Goal: Register for event/course

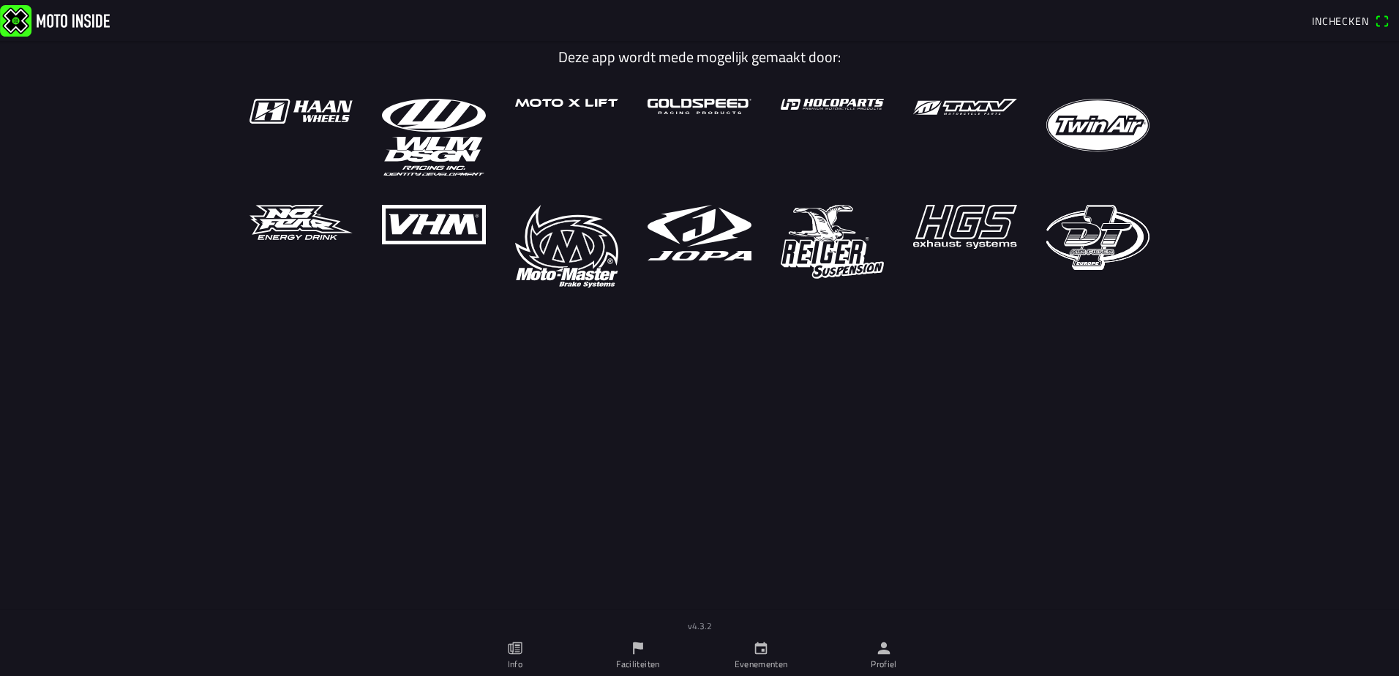
click at [1316, 24] on span "Inchecken" at bounding box center [1340, 20] width 57 height 15
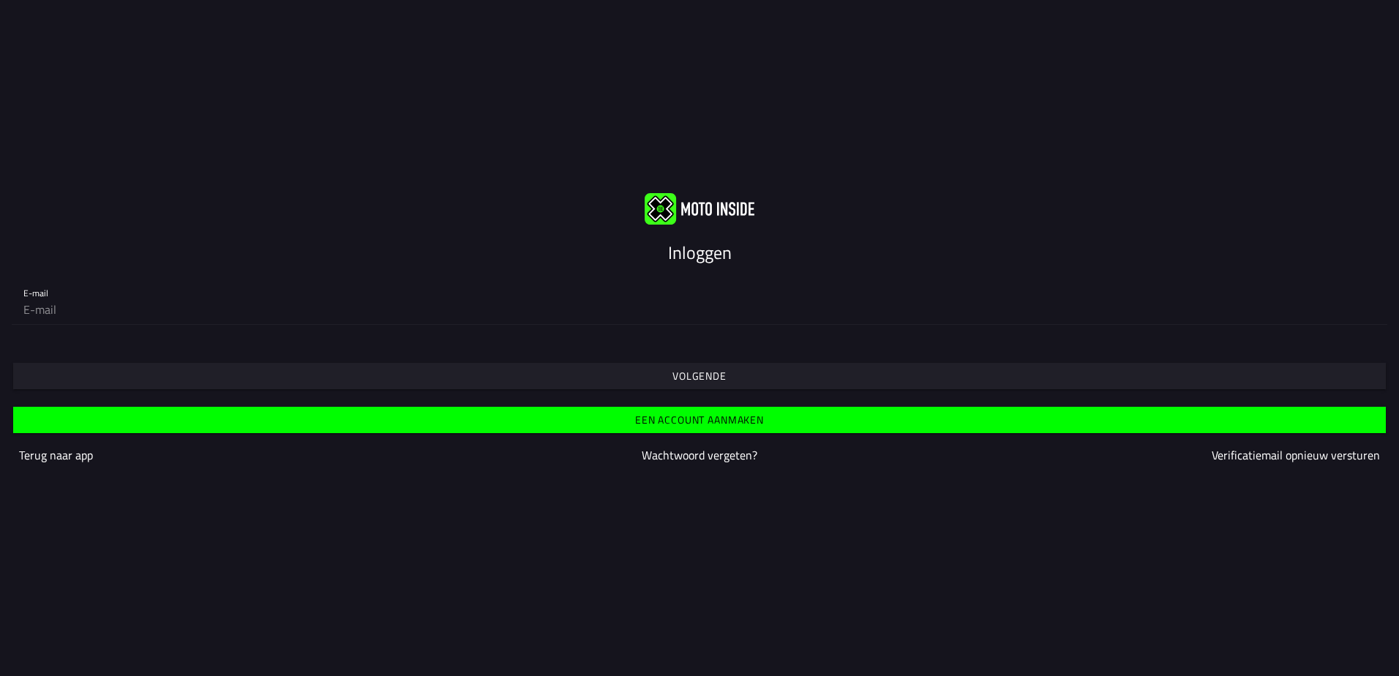
click at [67, 315] on input "email" at bounding box center [699, 309] width 1352 height 29
type input "[EMAIL_ADDRESS][DOMAIN_NAME]"
click at [0, 0] on slot "Volgende" at bounding box center [0, 0] width 0 height 0
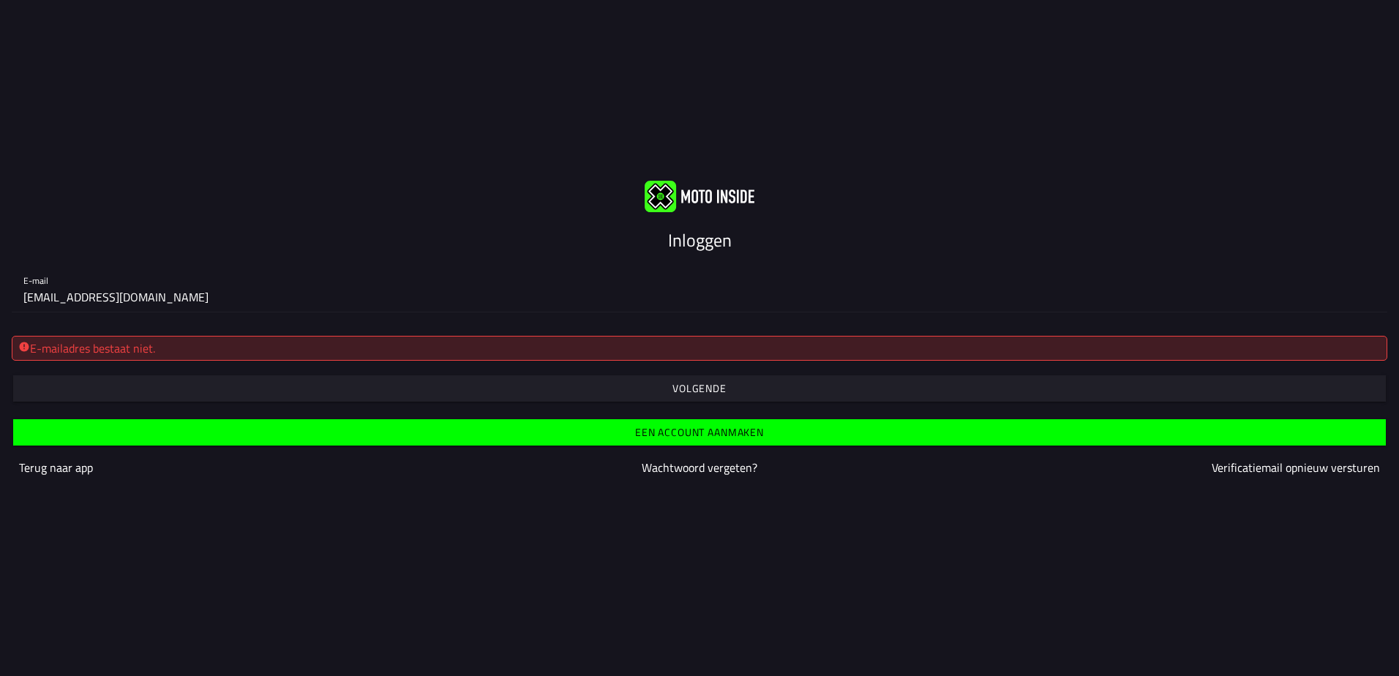
click at [0, 0] on slot "Een account aanmaken" at bounding box center [0, 0] width 0 height 0
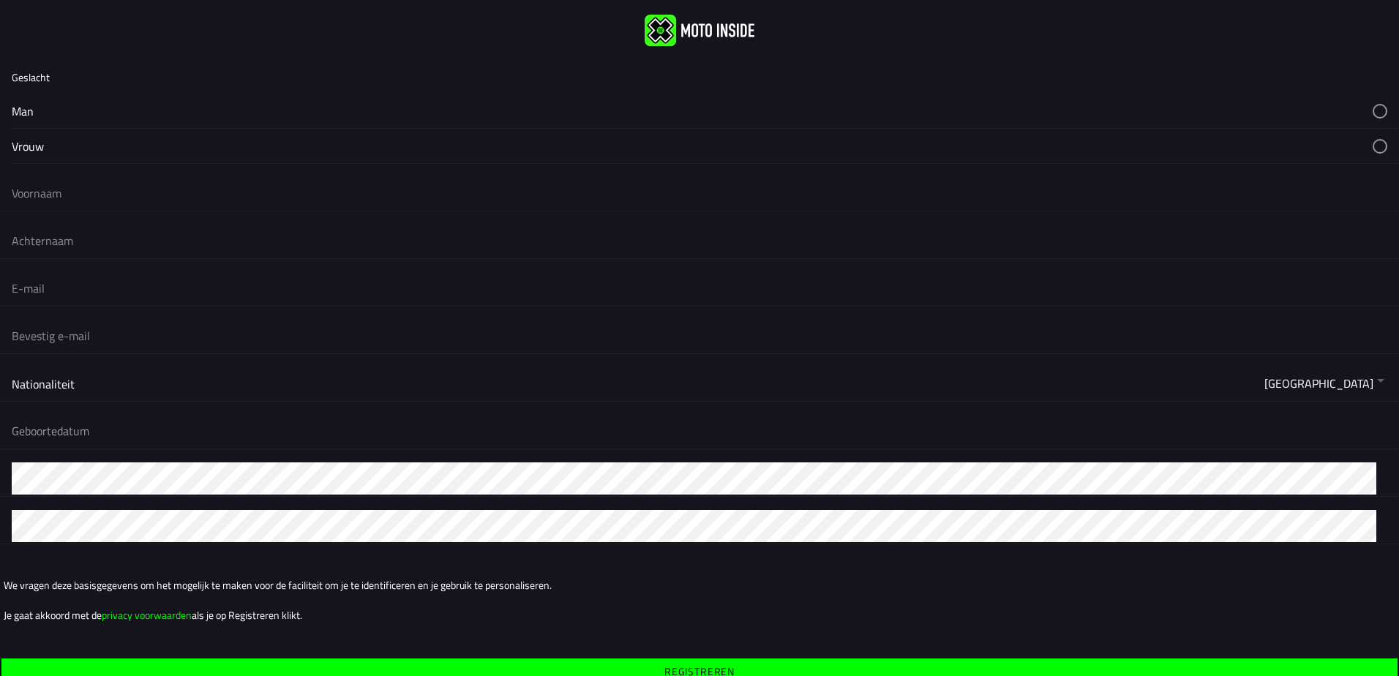
click at [22, 103] on button "button" at bounding box center [705, 111] width 1387 height 34
click at [42, 190] on input "text" at bounding box center [700, 193] width 1376 height 32
type input "[PERSON_NAME]"
type input "van de Camp"
type input "[EMAIL_ADDRESS][DOMAIN_NAME]"
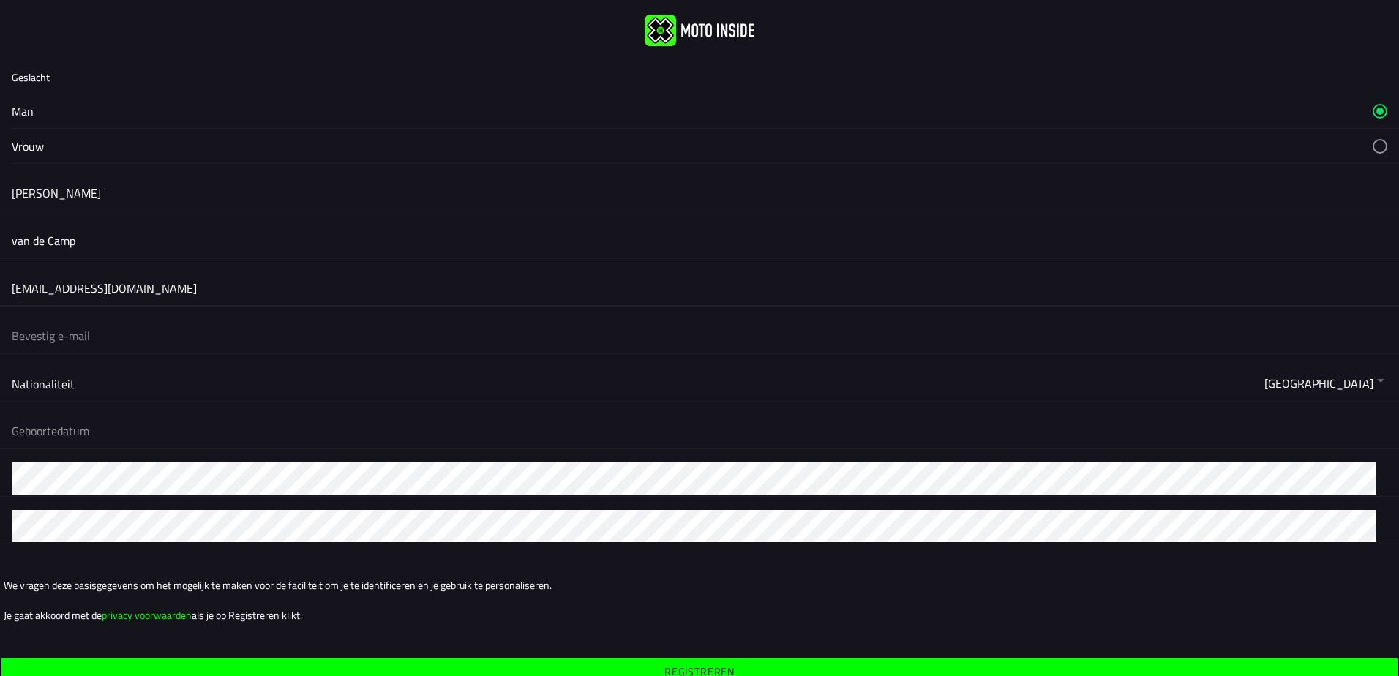
type input "[EMAIL_ADDRESS][DOMAIN_NAME]"
click at [97, 386] on button "button" at bounding box center [705, 383] width 1387 height 35
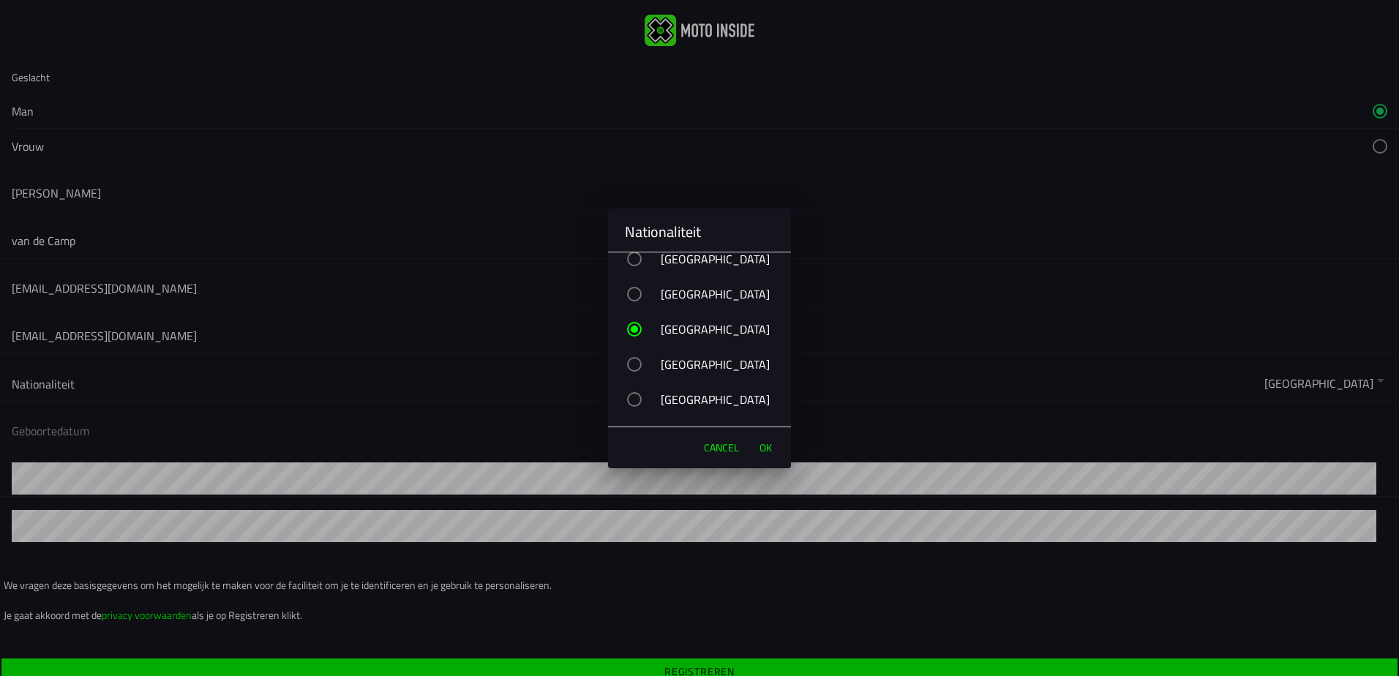
scroll to position [5488, 0]
click at [675, 299] on div "[GEOGRAPHIC_DATA]" at bounding box center [707, 296] width 168 height 37
click at [631, 293] on div "button" at bounding box center [634, 296] width 7 height 7
click at [762, 449] on span "OK" at bounding box center [765, 447] width 12 height 15
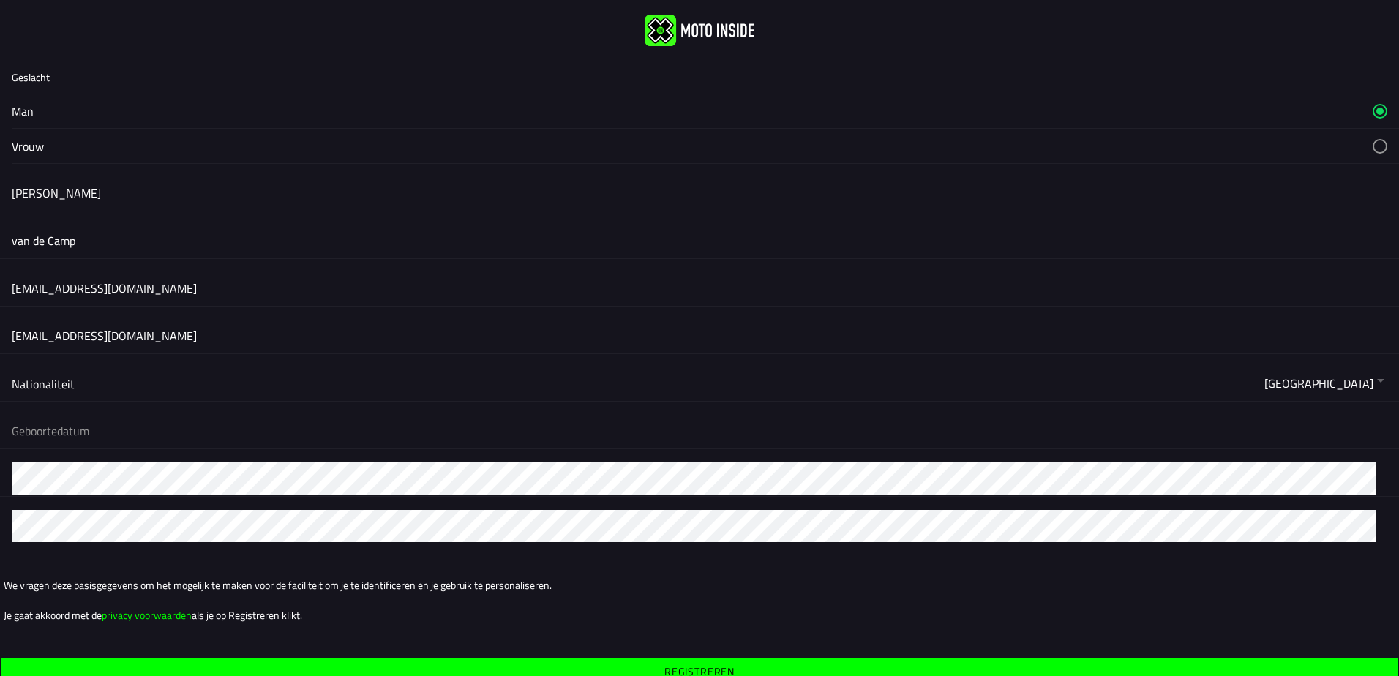
click at [89, 429] on button "button" at bounding box center [705, 430] width 1387 height 35
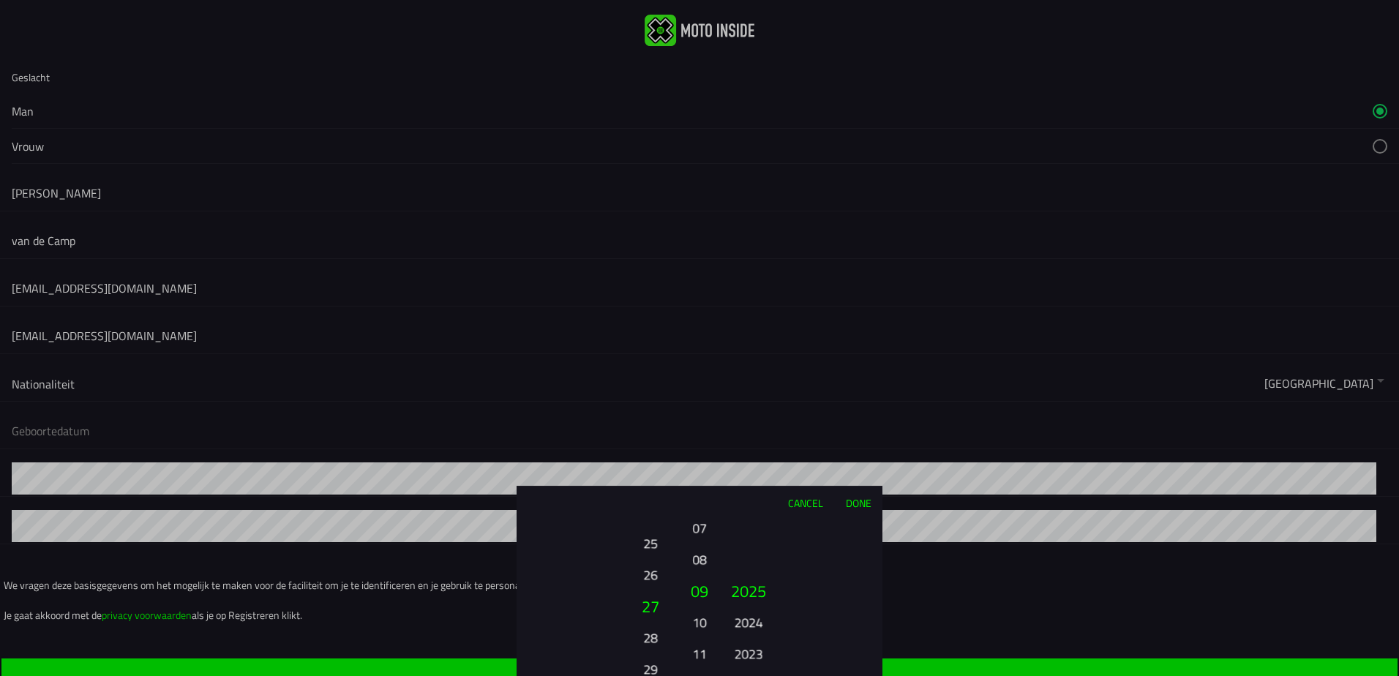
drag, startPoint x: 651, startPoint y: 619, endPoint x: 639, endPoint y: 675, distance: 57.0
click at [637, 650] on button "28" at bounding box center [650, 638] width 40 height 26
drag, startPoint x: 645, startPoint y: 591, endPoint x: 639, endPoint y: 646, distance: 55.2
click at [655, 675] on html "Geslacht Man Vrouw [PERSON_NAME] van de [GEOGRAPHIC_DATA][EMAIL_ADDRESS][DOMAIN…" at bounding box center [699, 338] width 1399 height 676
drag, startPoint x: 639, startPoint y: 607, endPoint x: 650, endPoint y: 702, distance: 95.8
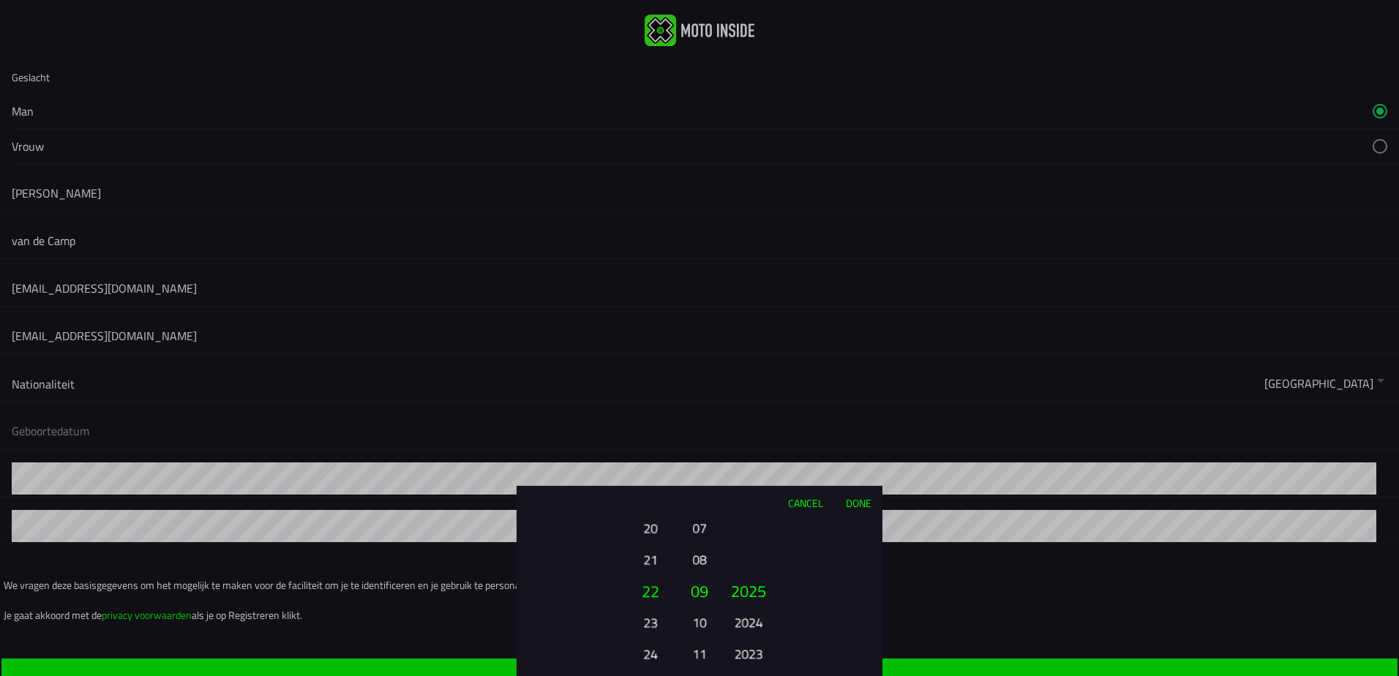
click at [650, 675] on html "Geslacht Man Vrouw [PERSON_NAME] van de [GEOGRAPHIC_DATA][EMAIL_ADDRESS][DOMAIN…" at bounding box center [699, 338] width 1399 height 676
drag, startPoint x: 637, startPoint y: 576, endPoint x: 637, endPoint y: 673, distance: 97.3
click at [637, 673] on button "16" at bounding box center [650, 681] width 40 height 26
click at [650, 530] on button "10" at bounding box center [650, 528] width 40 height 26
click at [703, 655] on button "11" at bounding box center [699, 654] width 20 height 26
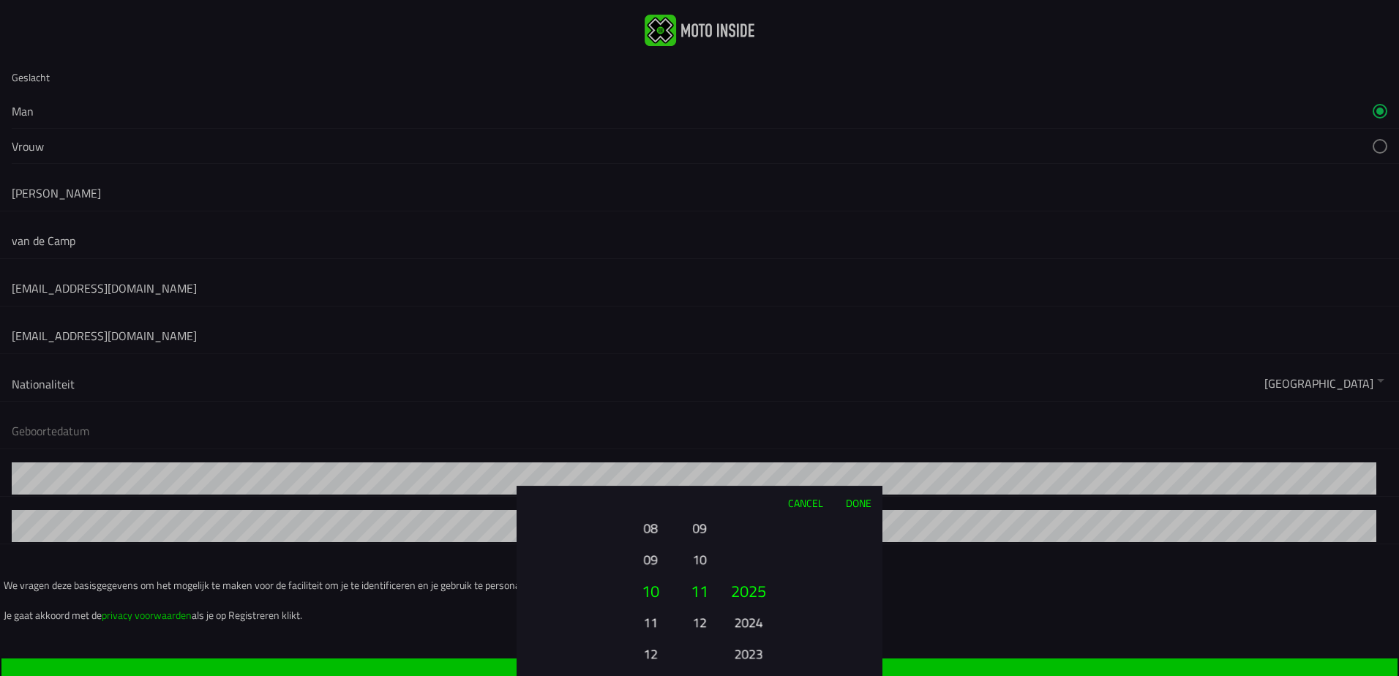
drag, startPoint x: 748, startPoint y: 632, endPoint x: 750, endPoint y: 447, distance: 185.1
click at [750, 449] on ion-picker "Cancel Done 01 02 03 04 05 06 07 08 09 10 11 12 13 14 15 16 17 18 19 20 21 22 2…" at bounding box center [699, 338] width 1399 height 676
drag, startPoint x: 740, startPoint y: 548, endPoint x: 740, endPoint y: 484, distance: 63.7
click at [740, 483] on ion-picker "Cancel Done 01 02 03 04 05 06 07 08 09 10 11 12 13 14 15 16 17 18 19 20 21 22 2…" at bounding box center [699, 338] width 1399 height 676
drag, startPoint x: 756, startPoint y: 599, endPoint x: 745, endPoint y: 547, distance: 53.8
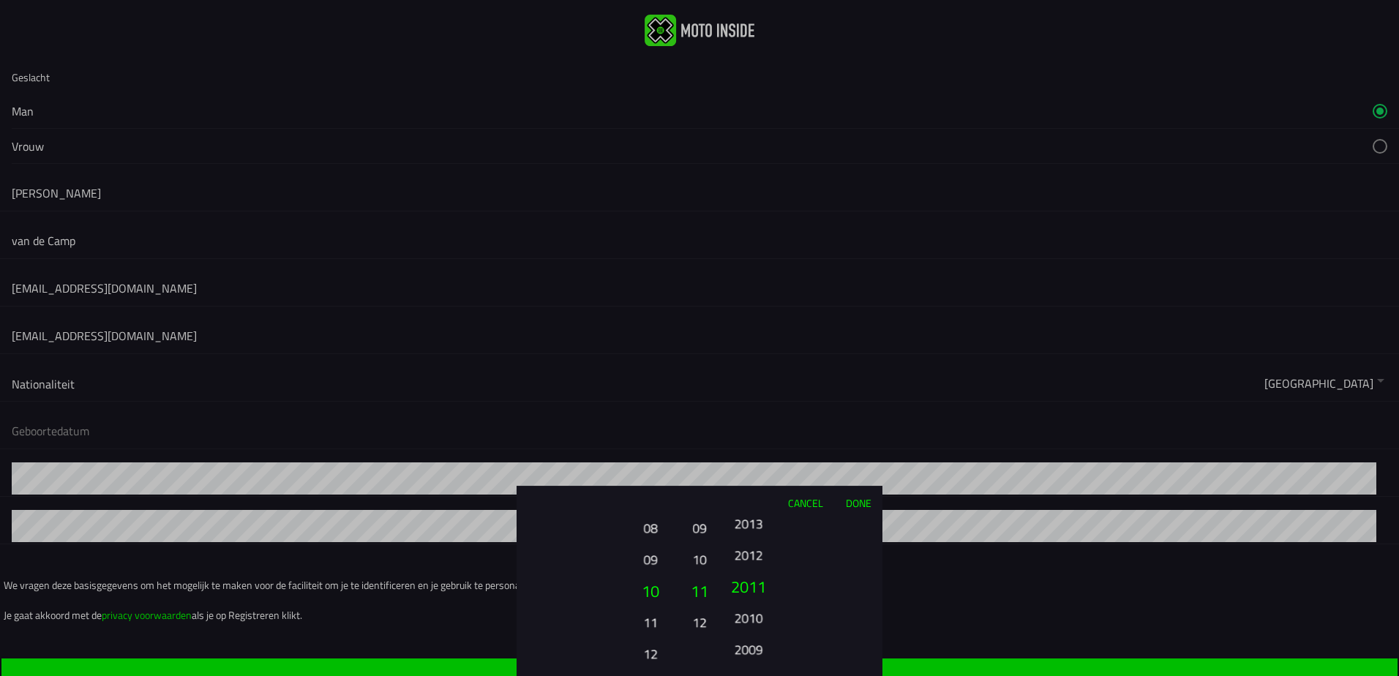
click at [747, 571] on button "2011" at bounding box center [749, 586] width 50 height 31
drag, startPoint x: 750, startPoint y: 623, endPoint x: 740, endPoint y: 567, distance: 57.3
click at [745, 534] on ion-picker-column "2025 2024 2023 2022 2021 2020 2019 2018 2017 2016 2015 2014 2013 2012 2011 2010…" at bounding box center [800, 597] width 165 height 157
drag, startPoint x: 749, startPoint y: 634, endPoint x: 731, endPoint y: 568, distance: 68.3
click at [735, 547] on button "2003" at bounding box center [748, 541] width 40 height 26
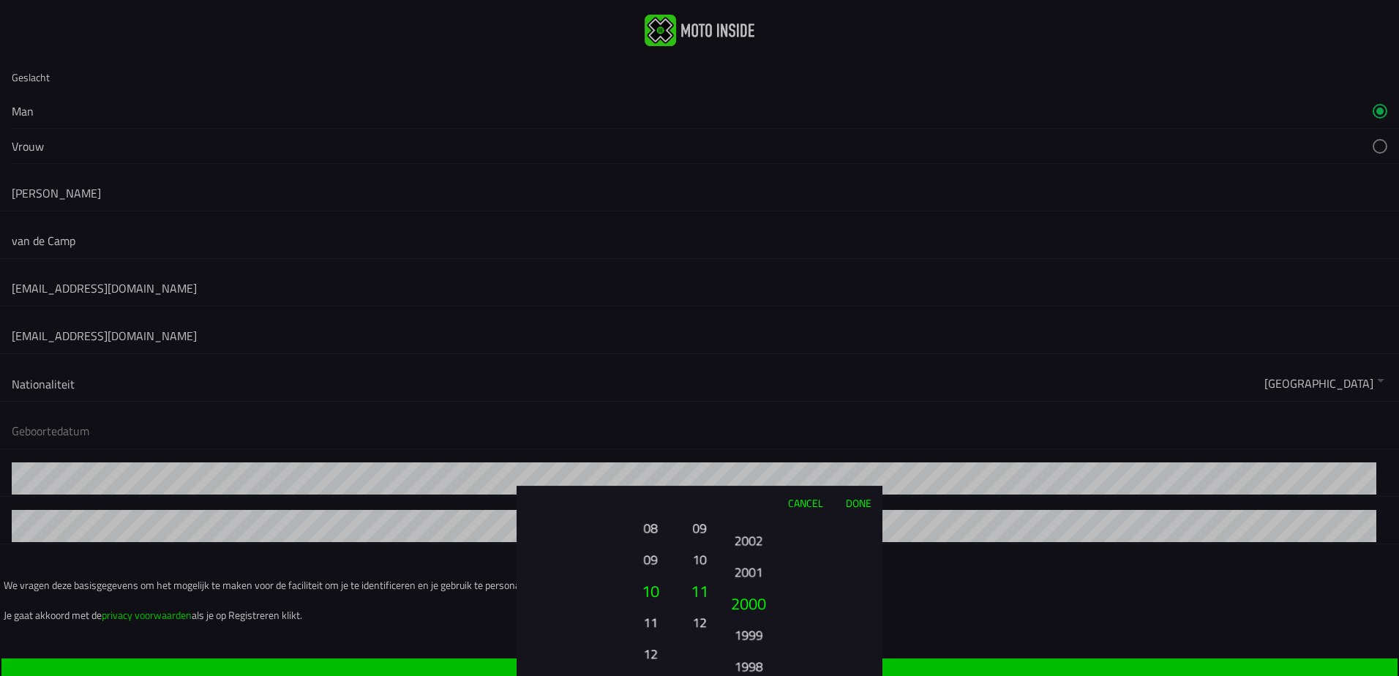
drag, startPoint x: 746, startPoint y: 607, endPoint x: 750, endPoint y: 551, distance: 55.8
click at [749, 588] on button "2000" at bounding box center [749, 603] width 50 height 31
drag, startPoint x: 757, startPoint y: 613, endPoint x: 756, endPoint y: 561, distance: 52.0
click at [757, 596] on button "1997" at bounding box center [748, 609] width 40 height 26
drag, startPoint x: 749, startPoint y: 604, endPoint x: 754, endPoint y: 552, distance: 51.5
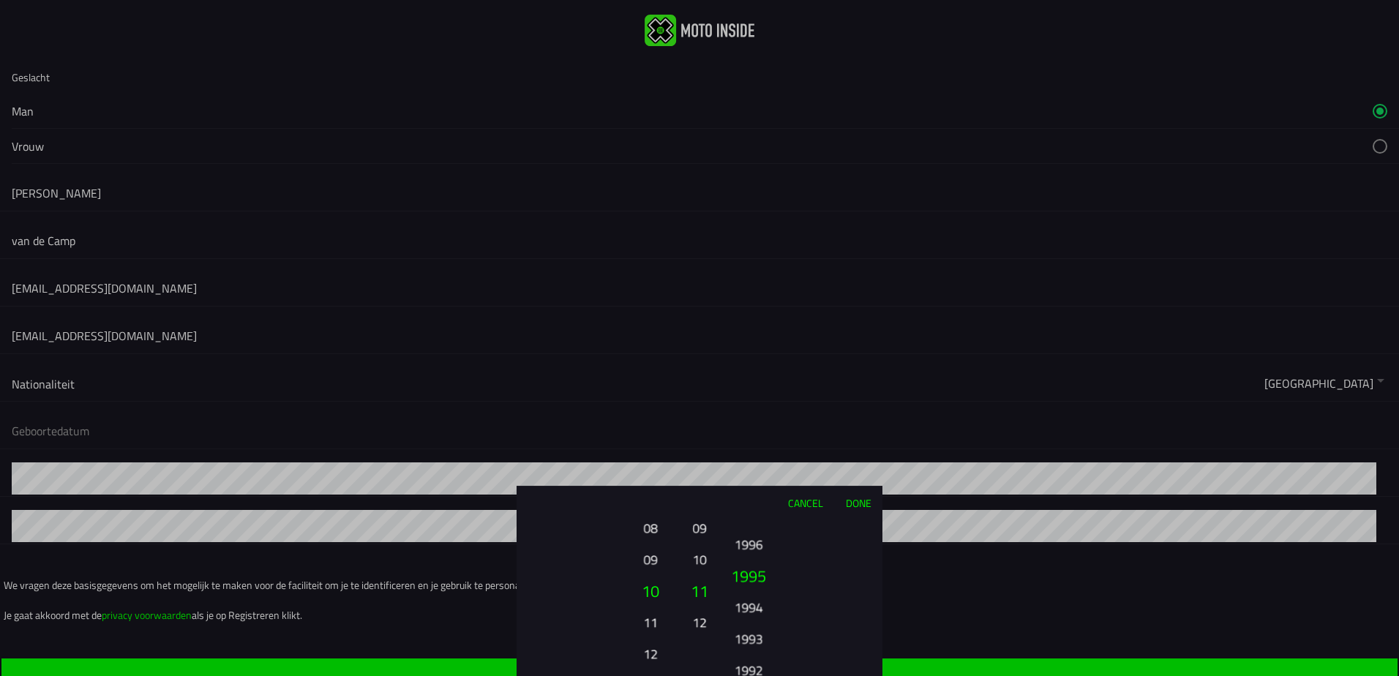
click at [754, 594] on button "1994" at bounding box center [748, 607] width 40 height 26
drag, startPoint x: 753, startPoint y: 587, endPoint x: 751, endPoint y: 552, distance: 35.2
click at [751, 615] on button "1991" at bounding box center [748, 628] width 40 height 26
drag, startPoint x: 745, startPoint y: 596, endPoint x: 750, endPoint y: 556, distance: 39.8
click at [750, 574] on button "1988" at bounding box center [749, 589] width 50 height 31
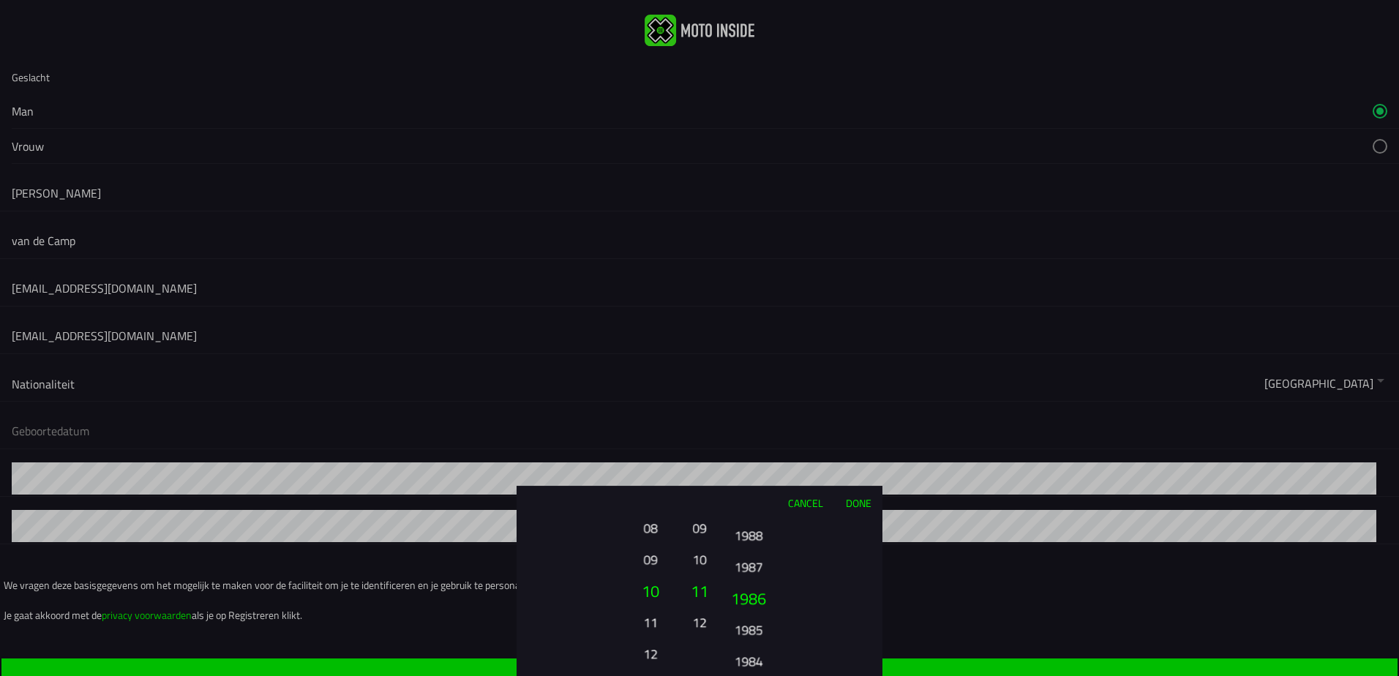
drag, startPoint x: 739, startPoint y: 555, endPoint x: 729, endPoint y: 536, distance: 21.0
click at [729, 582] on button "1986" at bounding box center [749, 597] width 50 height 31
drag, startPoint x: 752, startPoint y: 590, endPoint x: 749, endPoint y: 566, distance: 24.4
click at [752, 570] on button "1983" at bounding box center [749, 585] width 50 height 31
drag, startPoint x: 752, startPoint y: 607, endPoint x: 752, endPoint y: 556, distance: 51.2
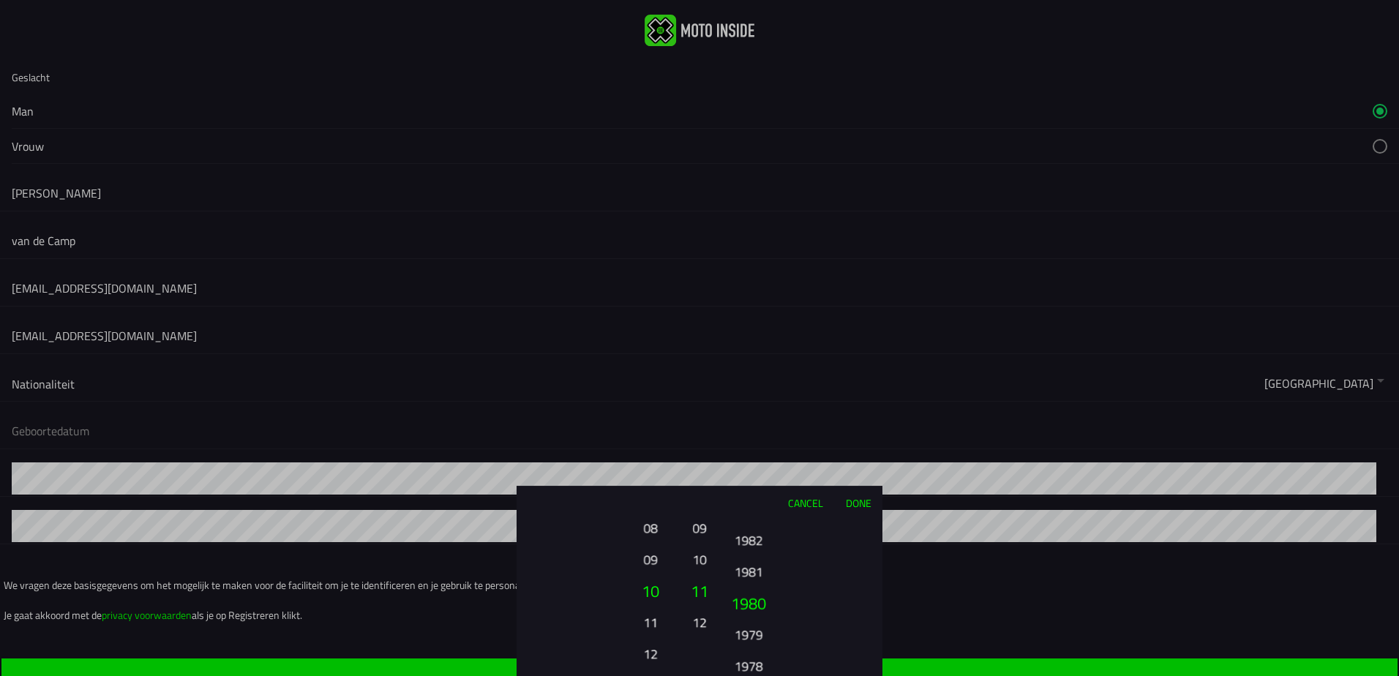
click at [752, 588] on button "1980" at bounding box center [749, 603] width 50 height 31
click at [751, 604] on button "1977" at bounding box center [749, 604] width 50 height 31
click at [864, 505] on button "Done" at bounding box center [858, 503] width 48 height 32
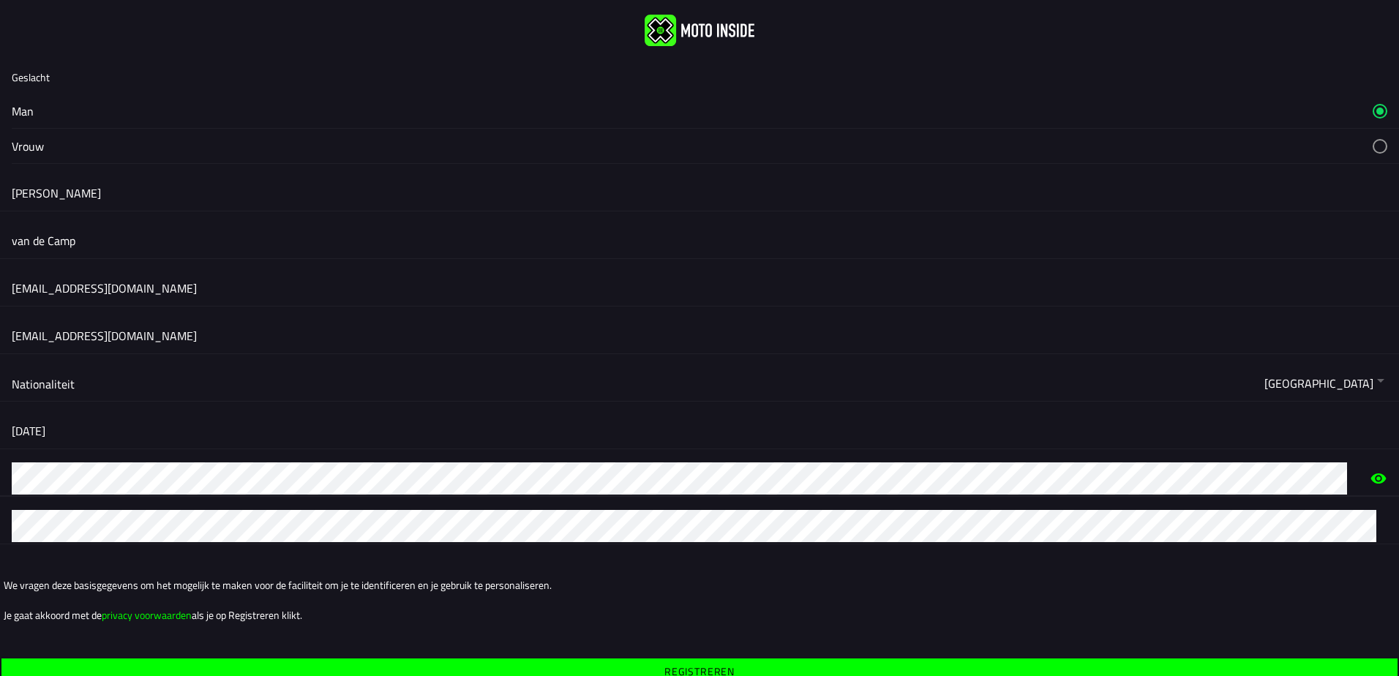
click at [1371, 480] on icon "eye" at bounding box center [1378, 478] width 15 height 10
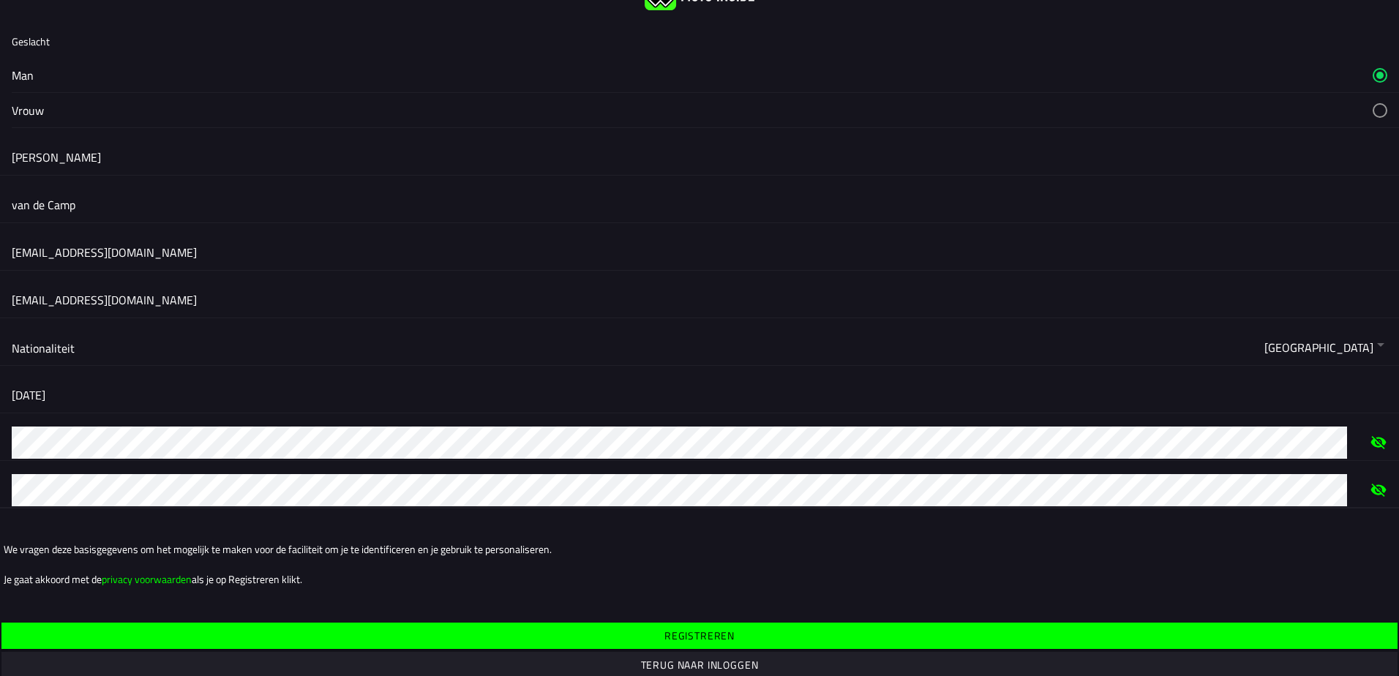
scroll to position [56, 0]
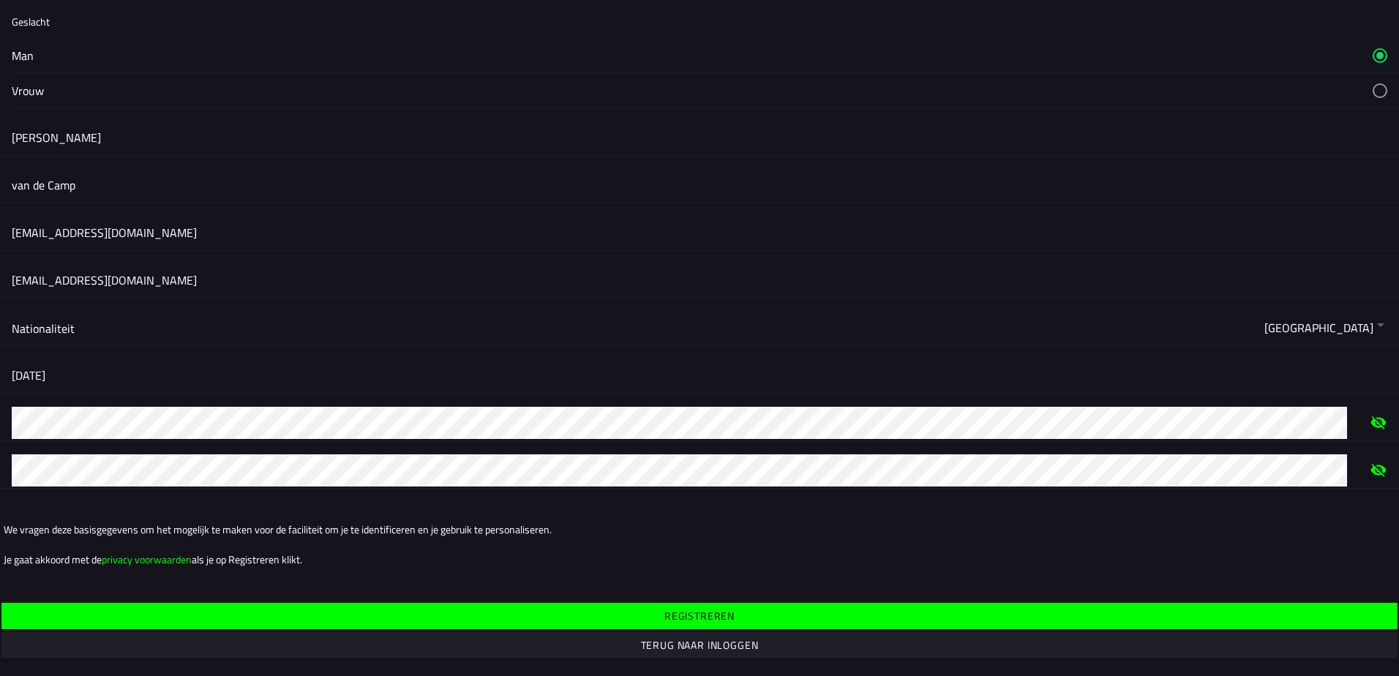
click at [0, 0] on slot "Registreren" at bounding box center [0, 0] width 0 height 0
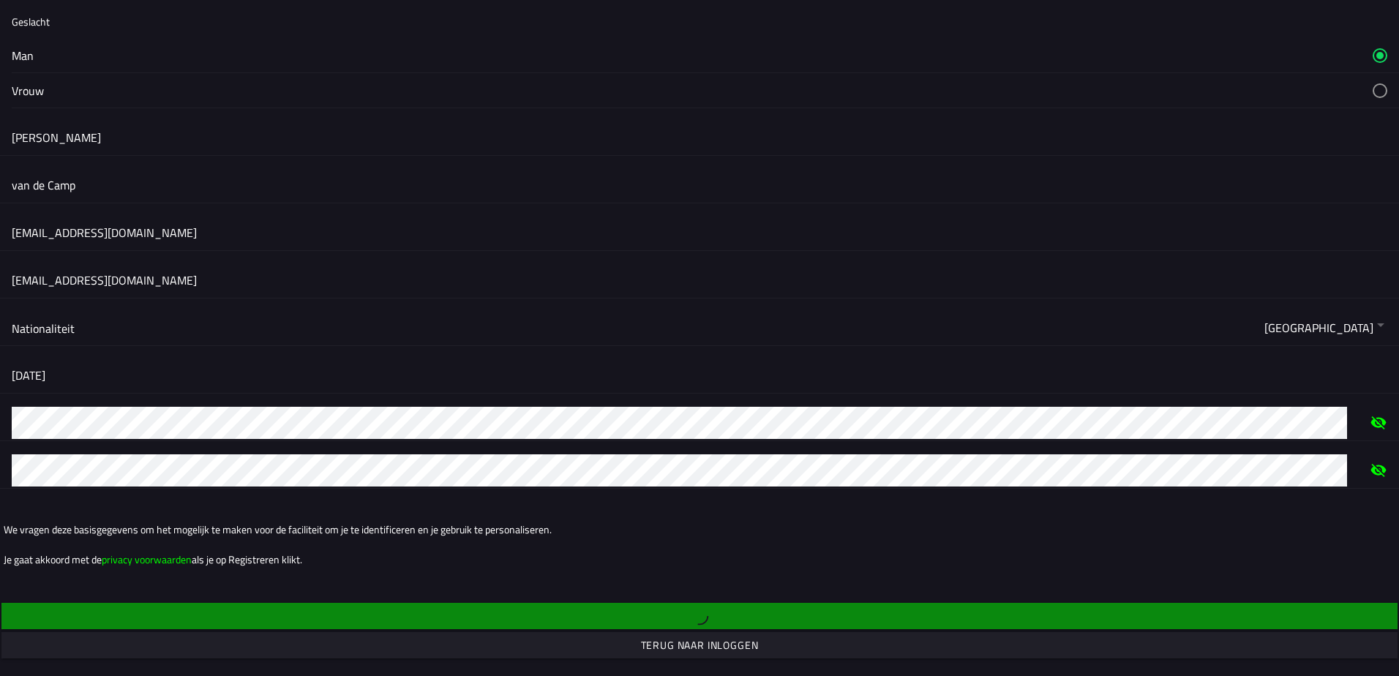
scroll to position [0, 0]
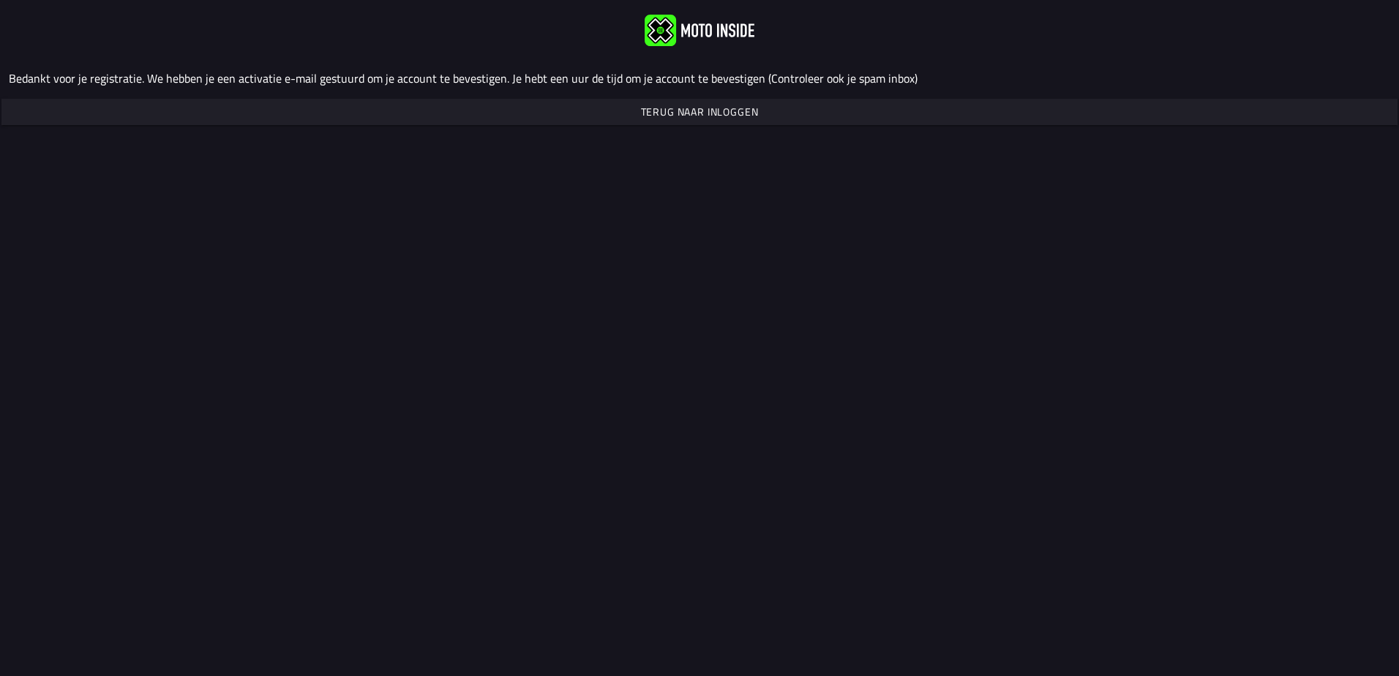
click at [0, 0] on span "Terug naar inloggen" at bounding box center [0, 0] width 0 height 0
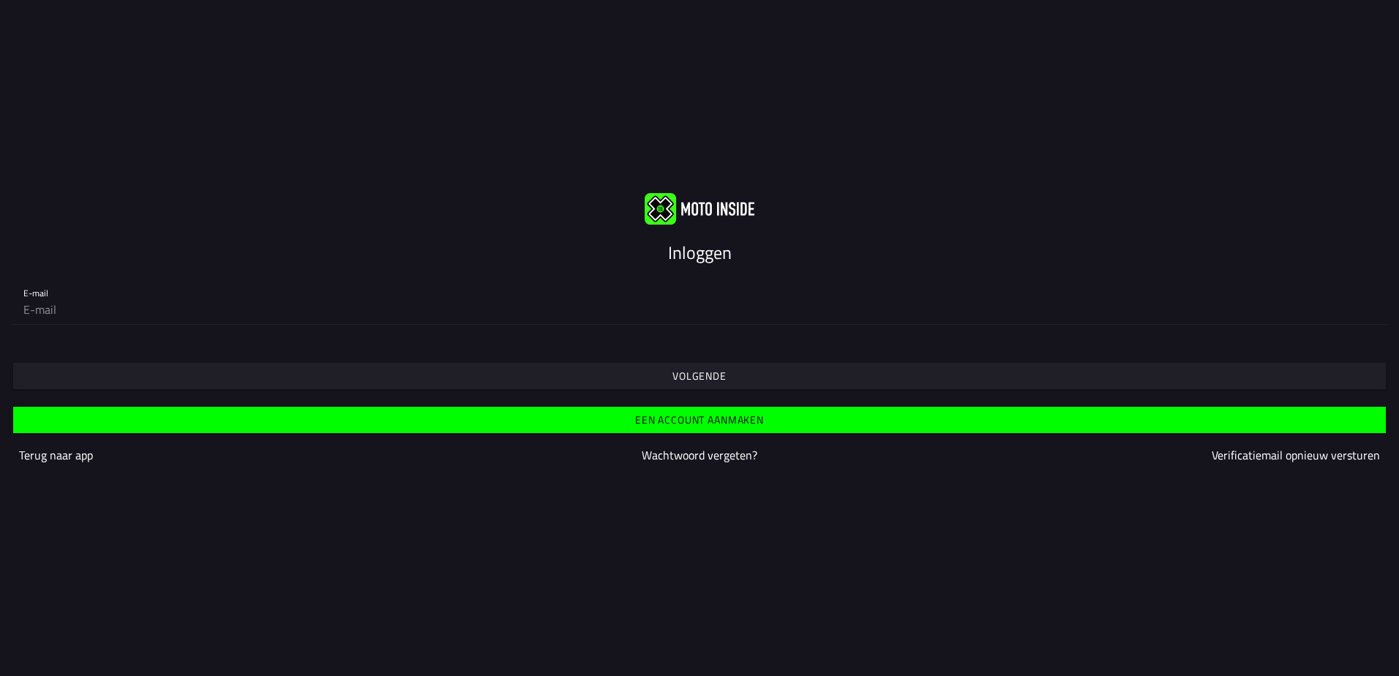
click at [44, 304] on input "email" at bounding box center [699, 309] width 1352 height 29
type input "[EMAIL_ADDRESS][DOMAIN_NAME]"
click at [636, 380] on span "Volgende" at bounding box center [699, 376] width 1350 height 26
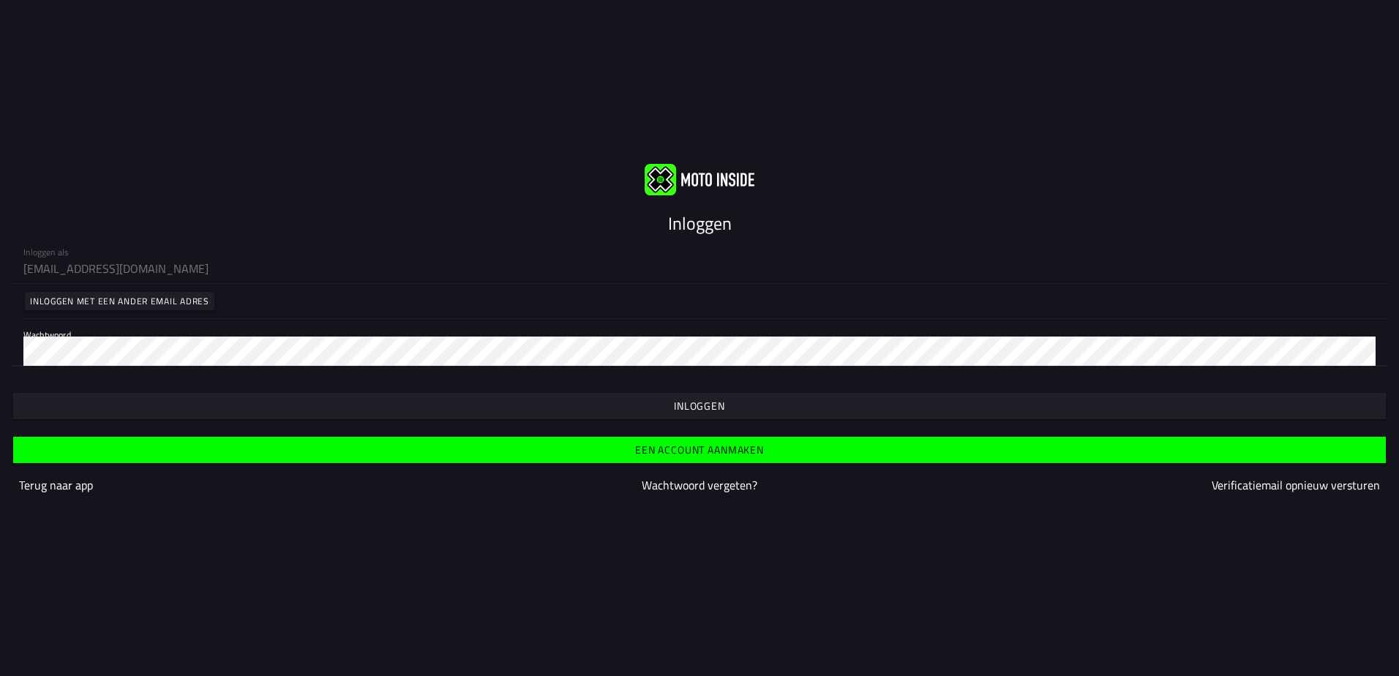
click at [0, 0] on slot "Inloggen" at bounding box center [0, 0] width 0 height 0
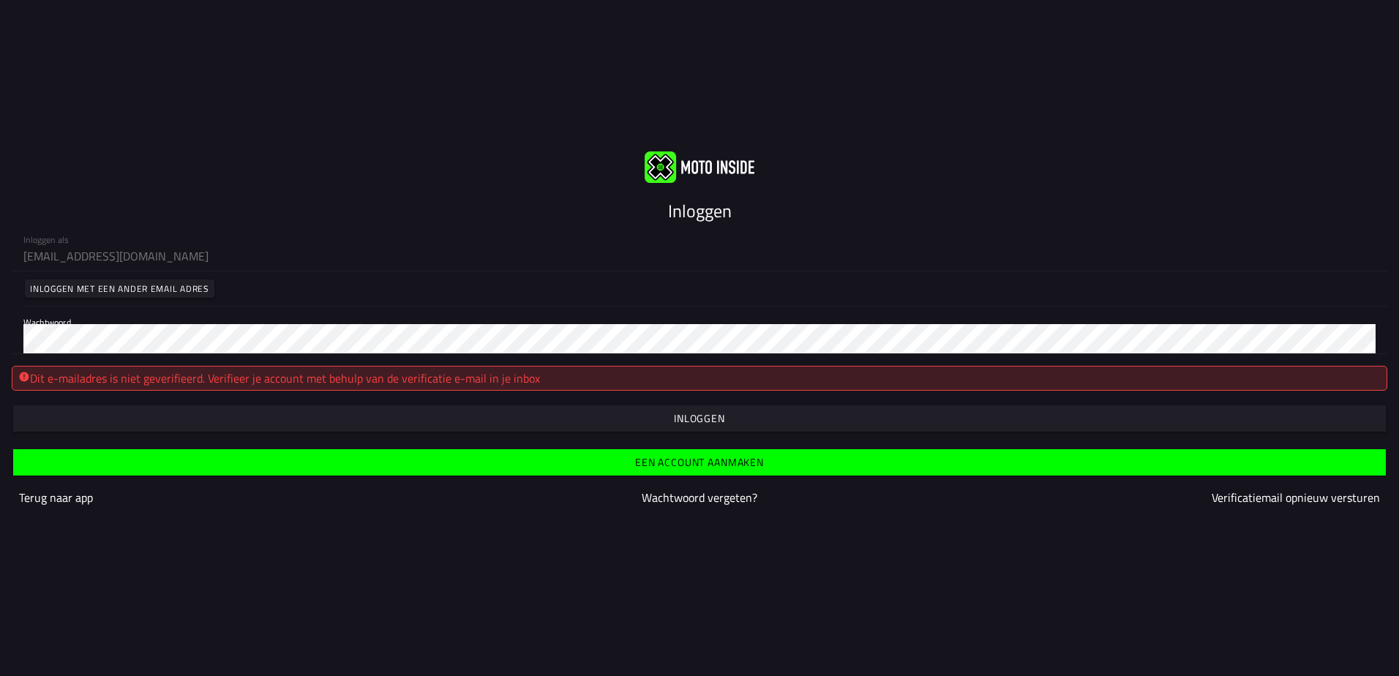
click at [699, 426] on span "button" at bounding box center [699, 418] width 1350 height 26
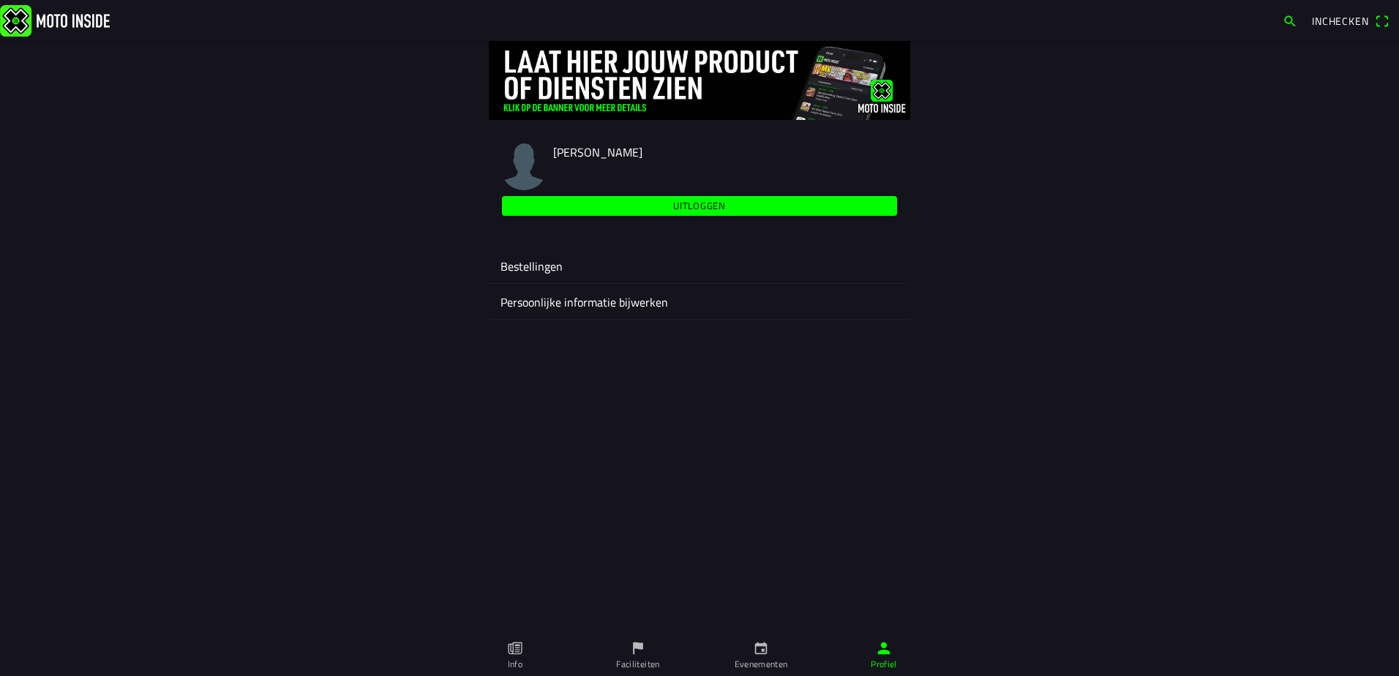
click at [561, 300] on ion-label "Persoonlijke informatie bijwerken" at bounding box center [699, 302] width 398 height 18
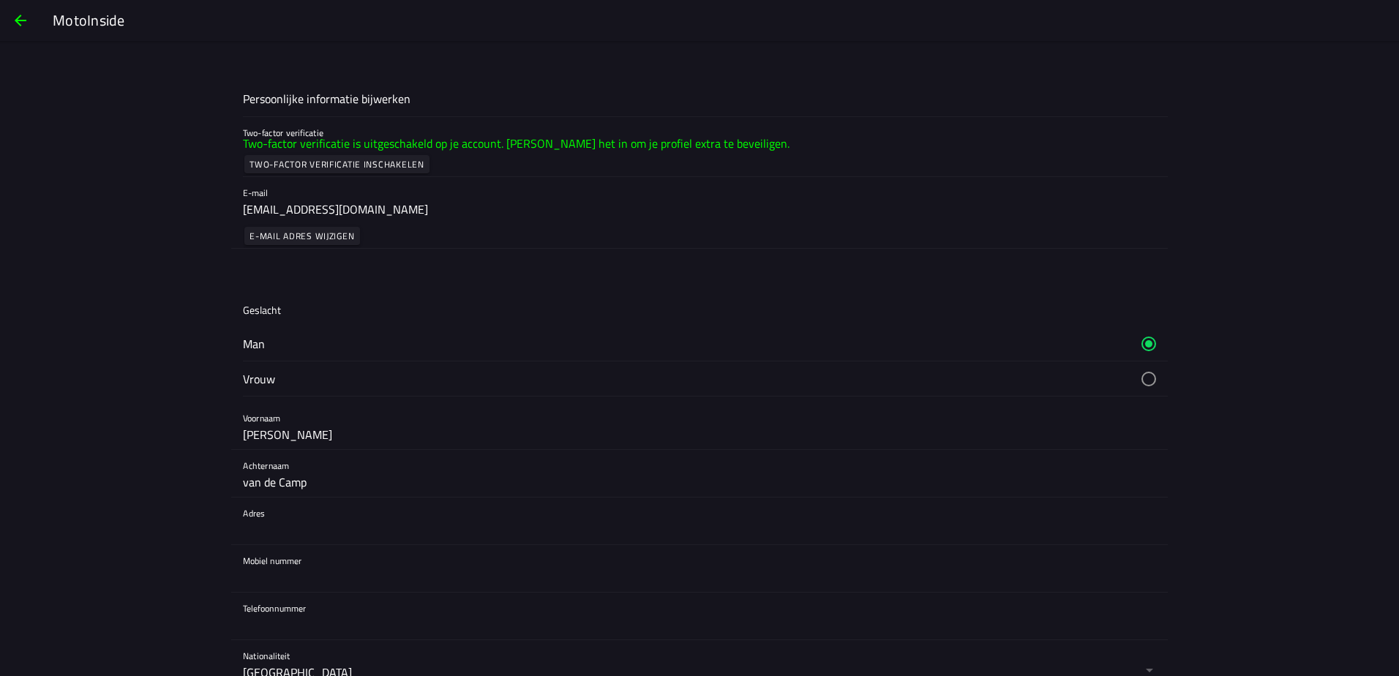
click at [271, 438] on input "[PERSON_NAME]" at bounding box center [699, 434] width 913 height 29
type input "M"
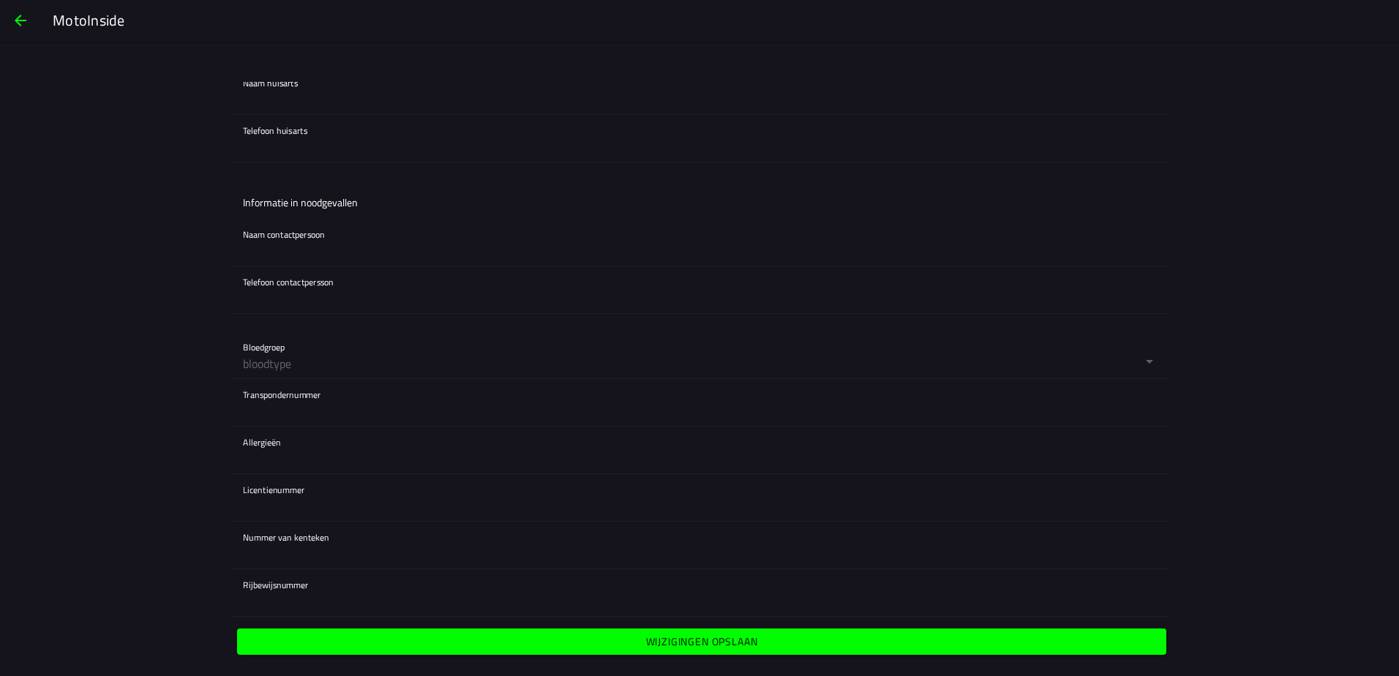
scroll to position [1063, 0]
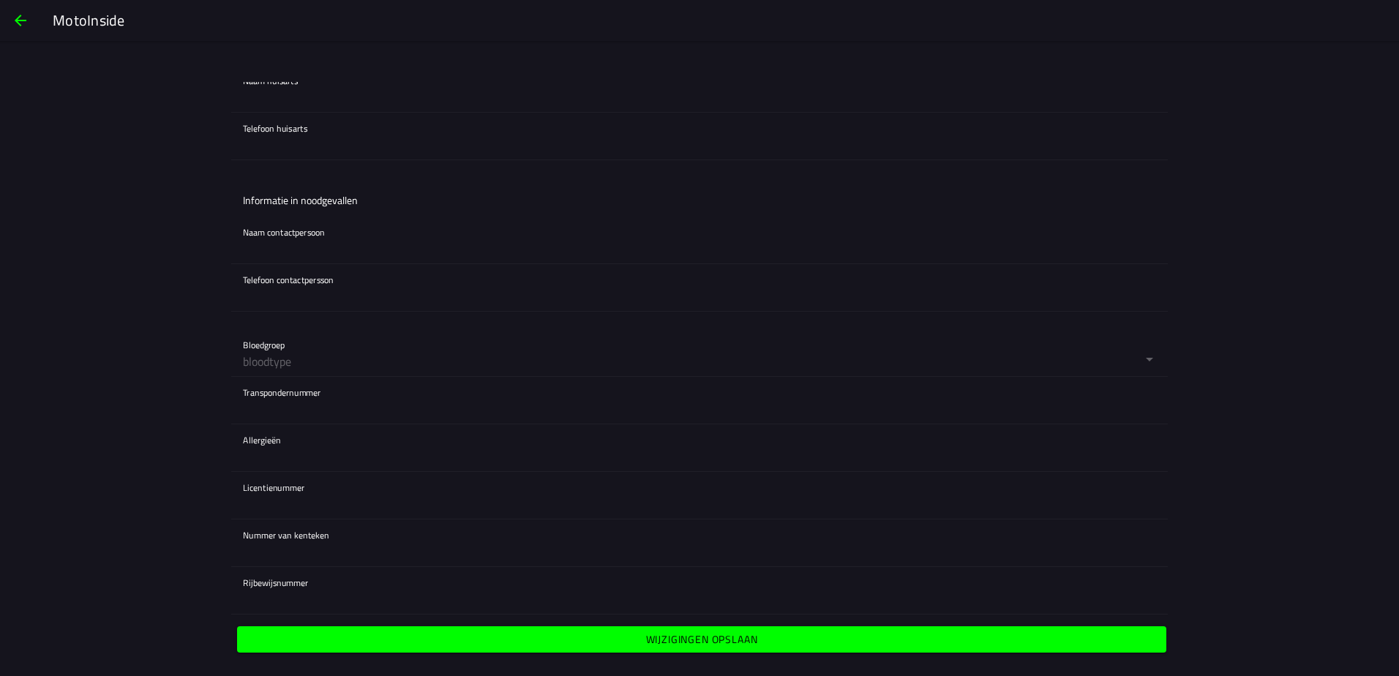
type input "[PERSON_NAME]"
click at [0, 0] on slot "Wijzigingen opslaan" at bounding box center [0, 0] width 0 height 0
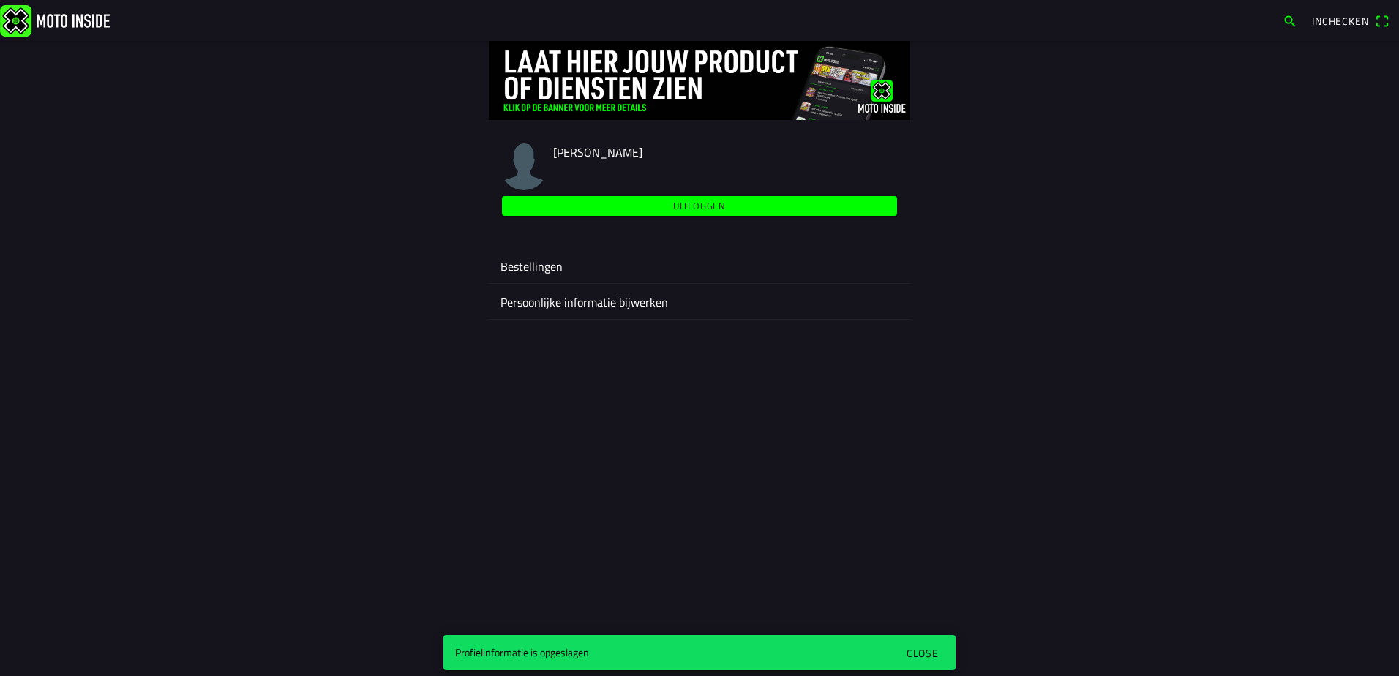
click at [542, 260] on ion-label "Bestellingen" at bounding box center [699, 267] width 398 height 18
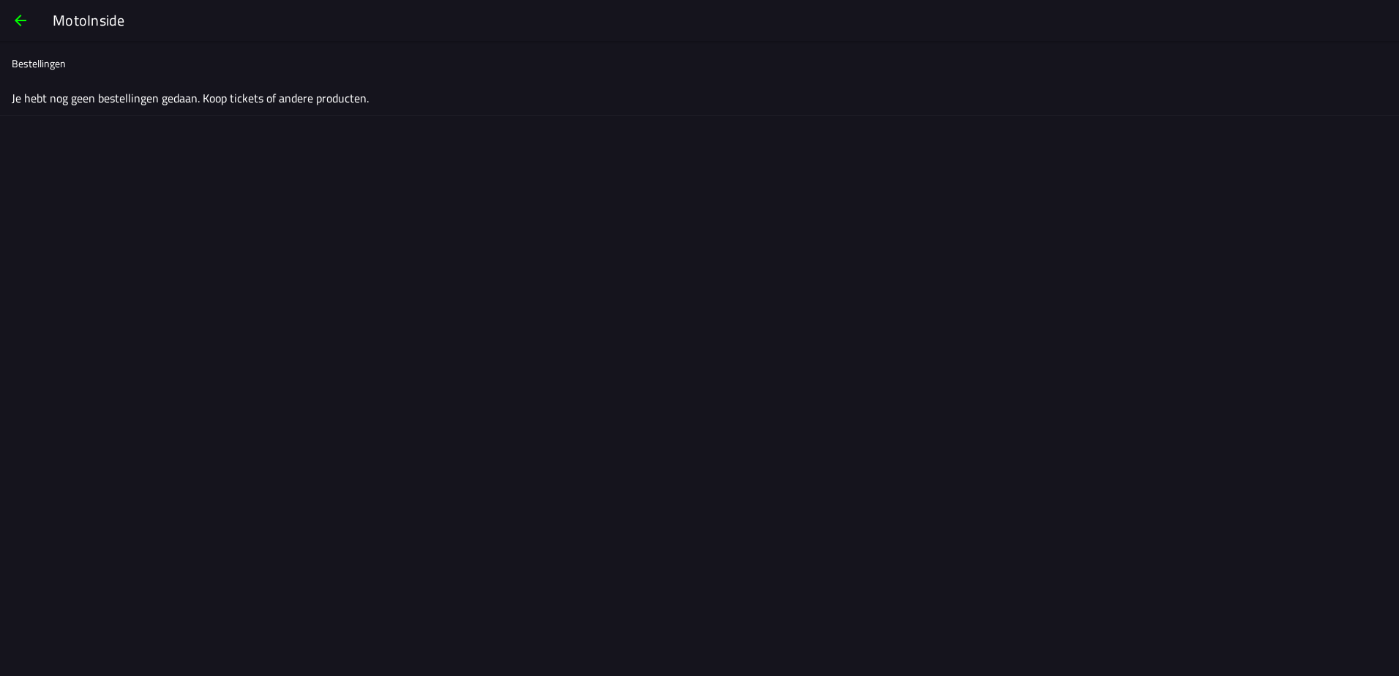
click at [22, 23] on span "button" at bounding box center [21, 20] width 18 height 35
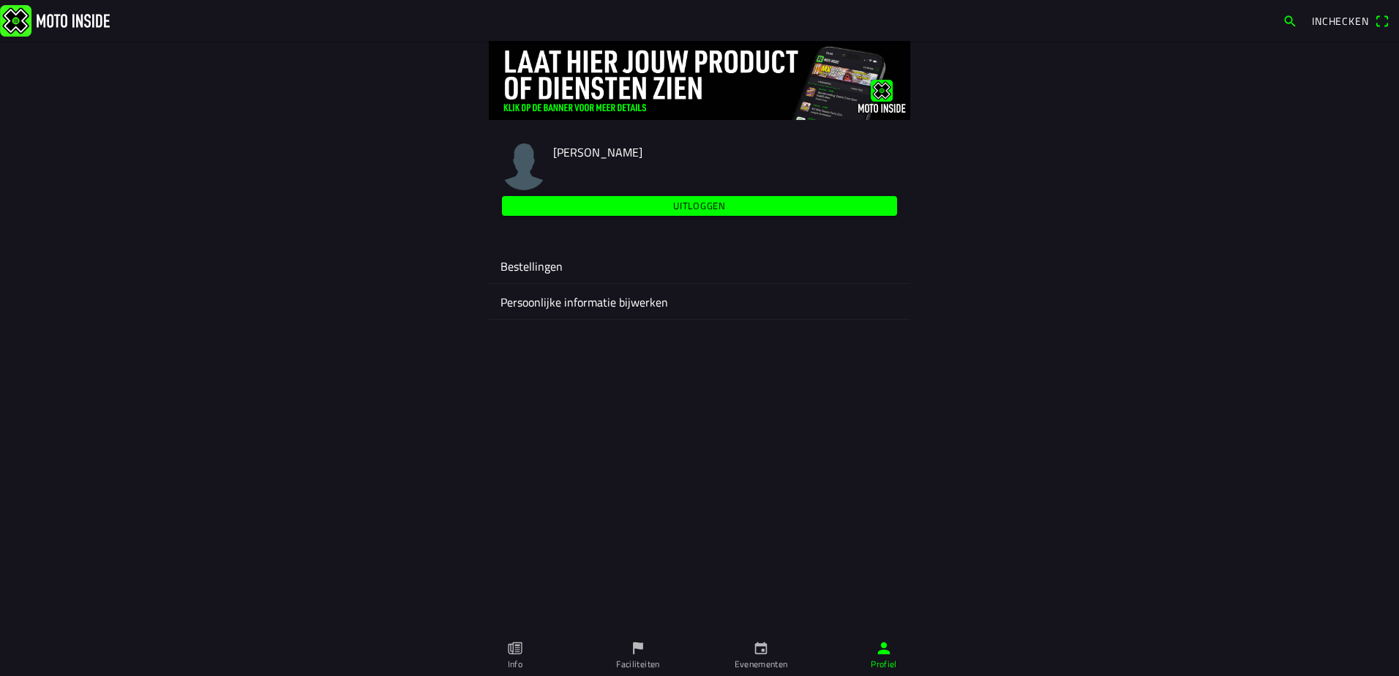
click at [1338, 26] on span "Inchecken" at bounding box center [1340, 20] width 57 height 15
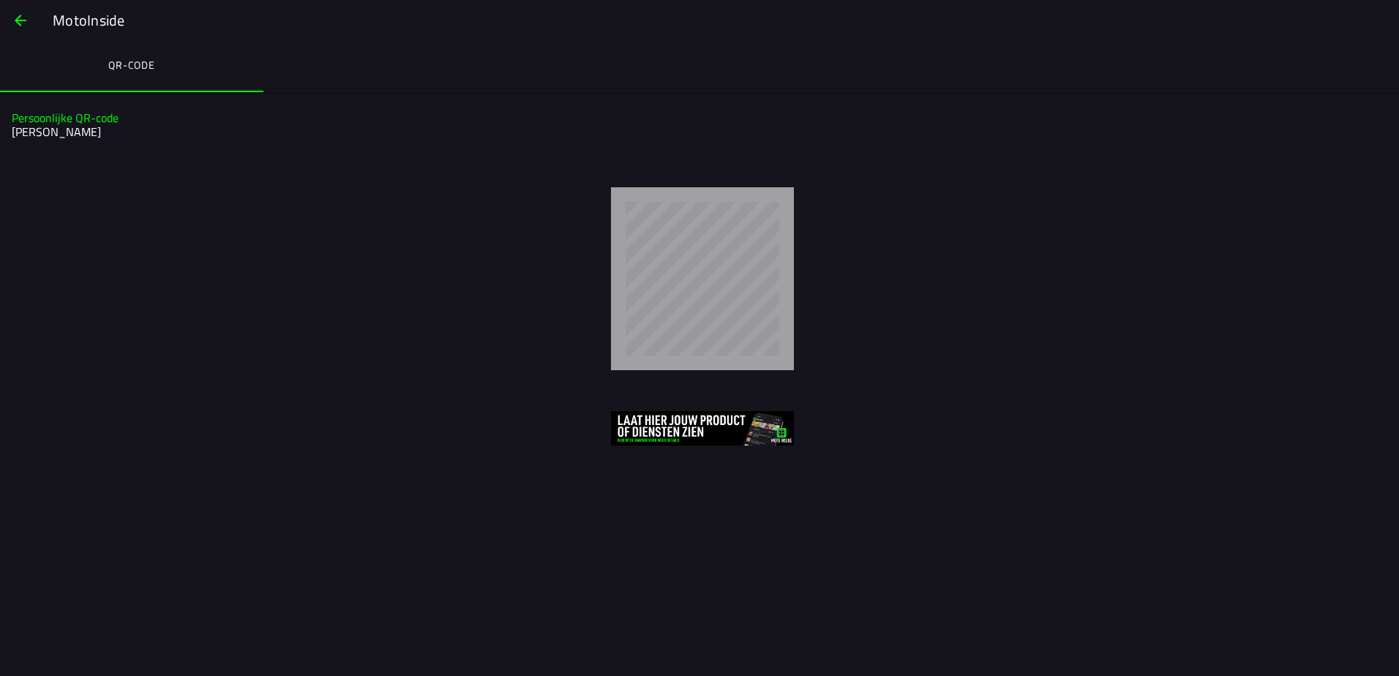
click at [17, 18] on span "button" at bounding box center [21, 20] width 18 height 35
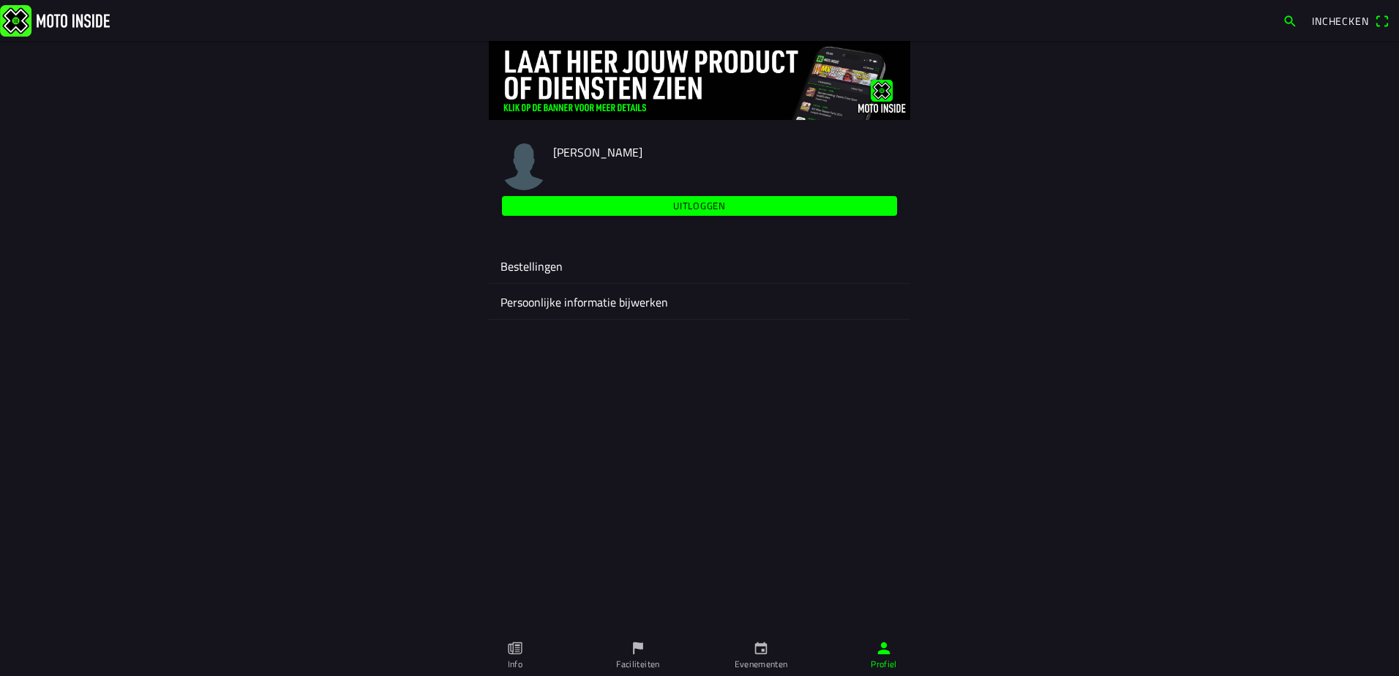
click at [514, 650] on icon "paper" at bounding box center [515, 648] width 16 height 16
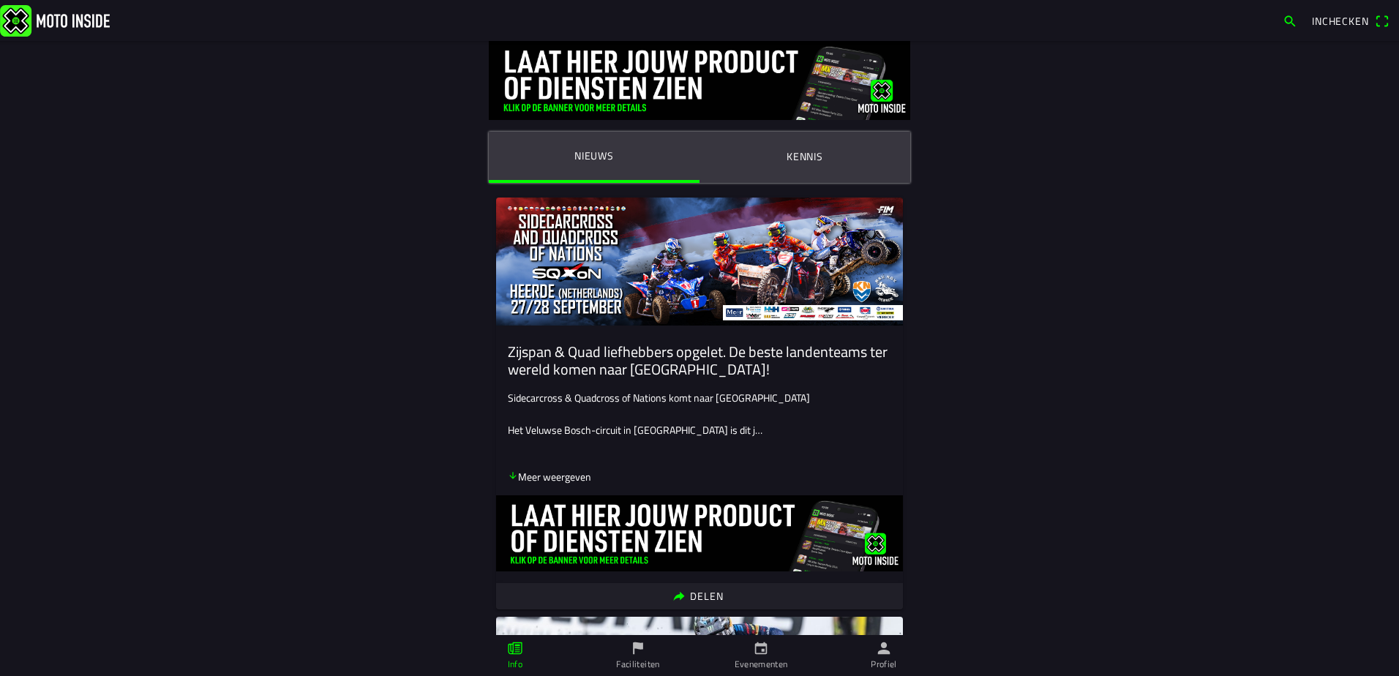
click at [643, 661] on ion-label "Faciliteiten" at bounding box center [637, 664] width 43 height 13
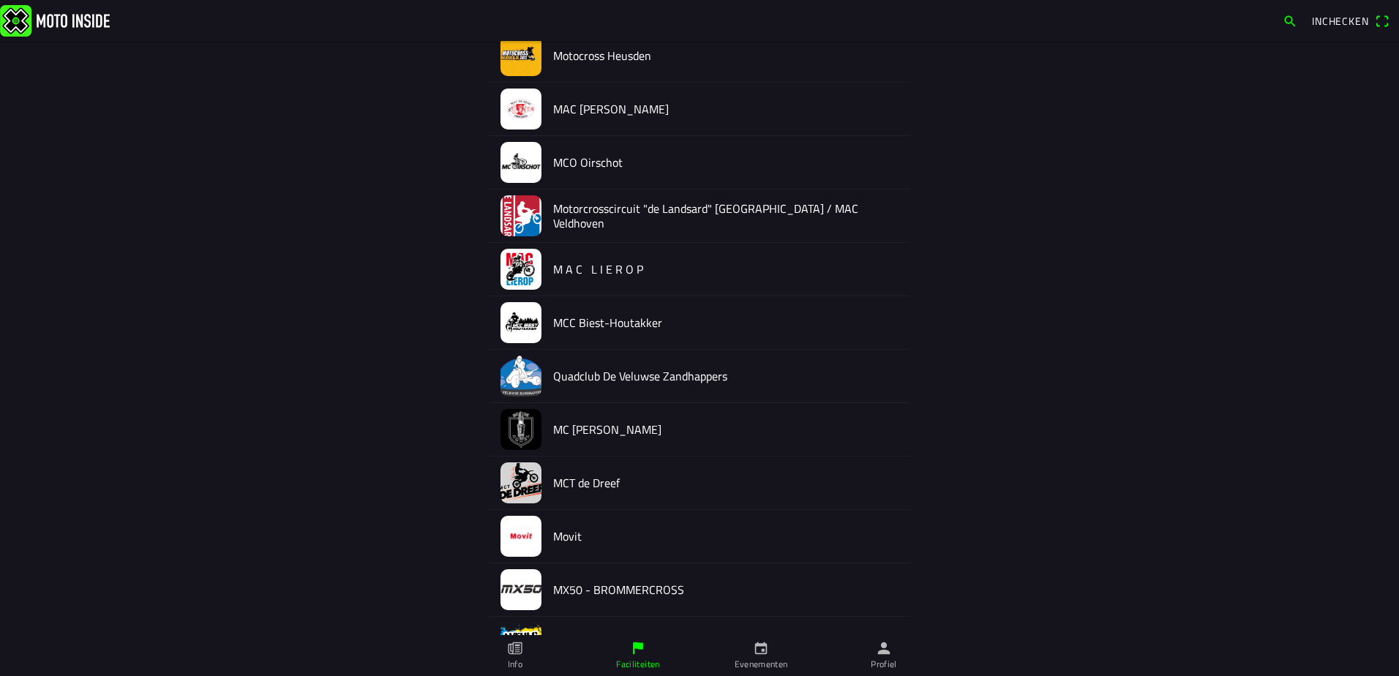
scroll to position [1390, 0]
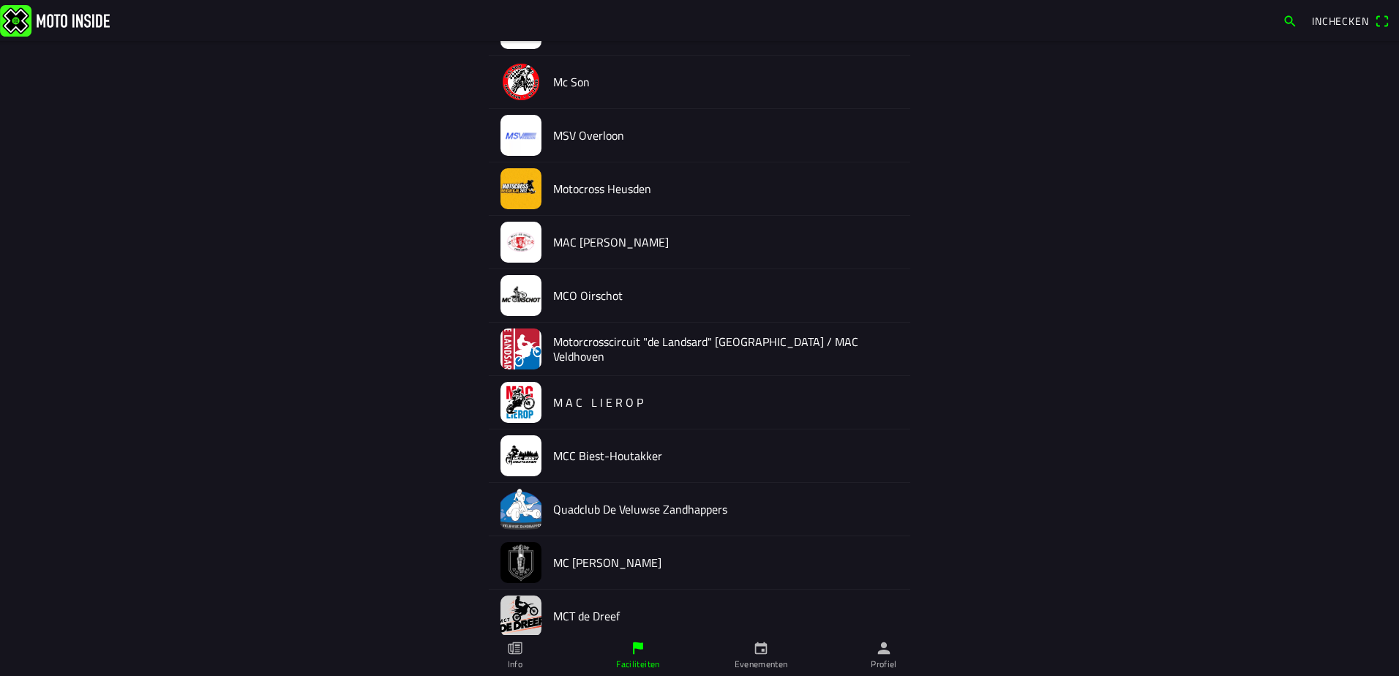
click at [522, 297] on img at bounding box center [520, 295] width 41 height 41
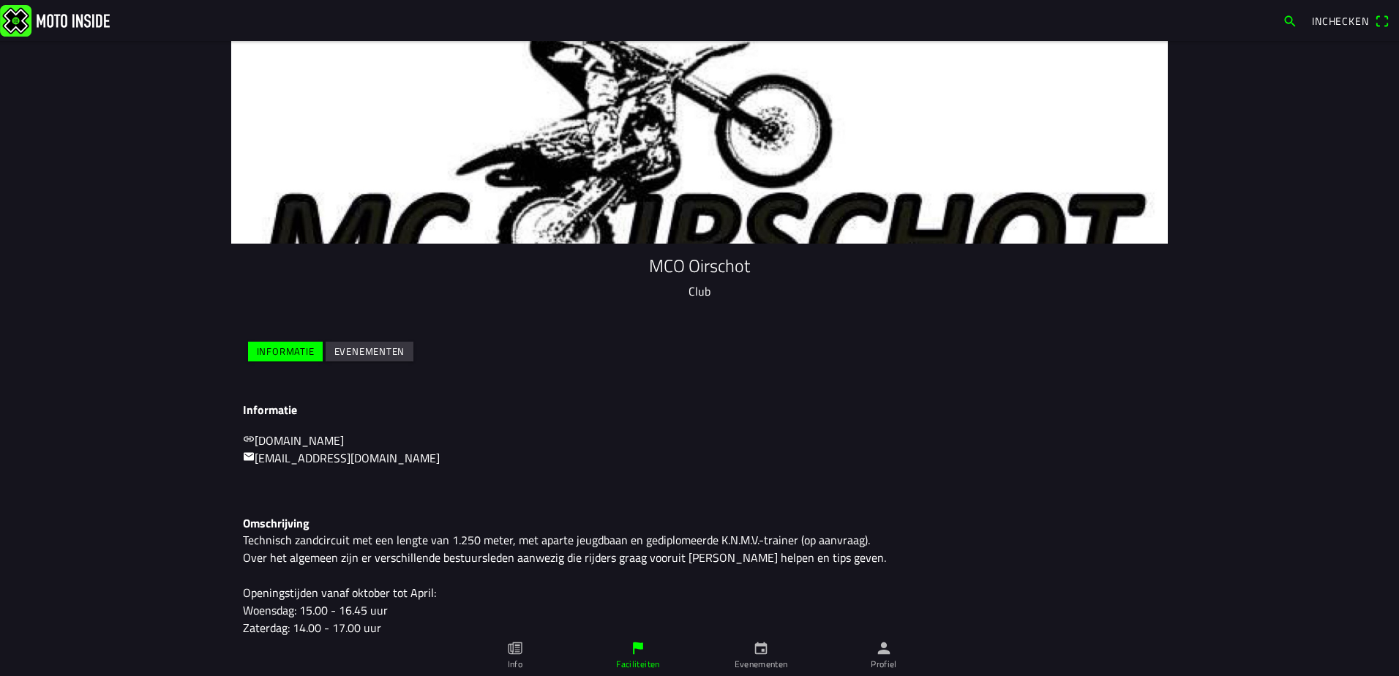
click at [0, 0] on slot "Evenementen" at bounding box center [0, 0] width 0 height 0
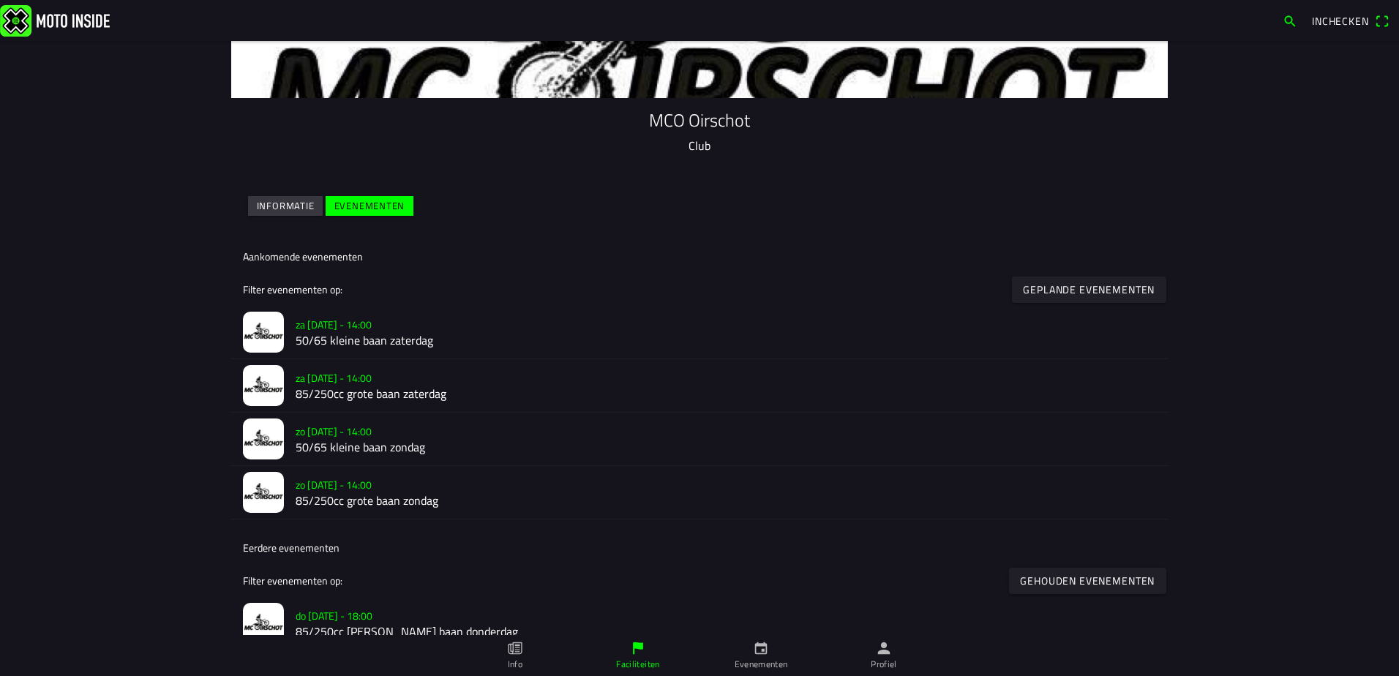
scroll to position [146, 0]
click at [0, 0] on slot "zo [DATE] - 14:00" at bounding box center [0, 0] width 0 height 0
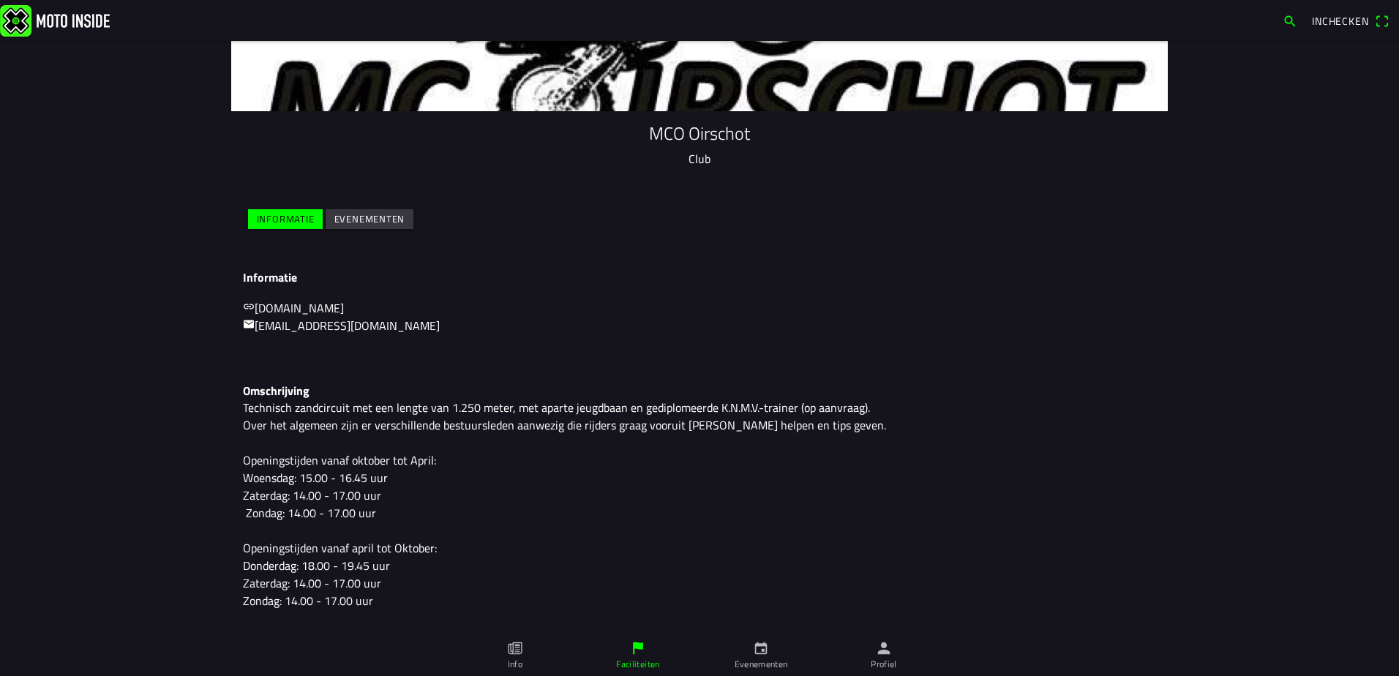
scroll to position [98, 0]
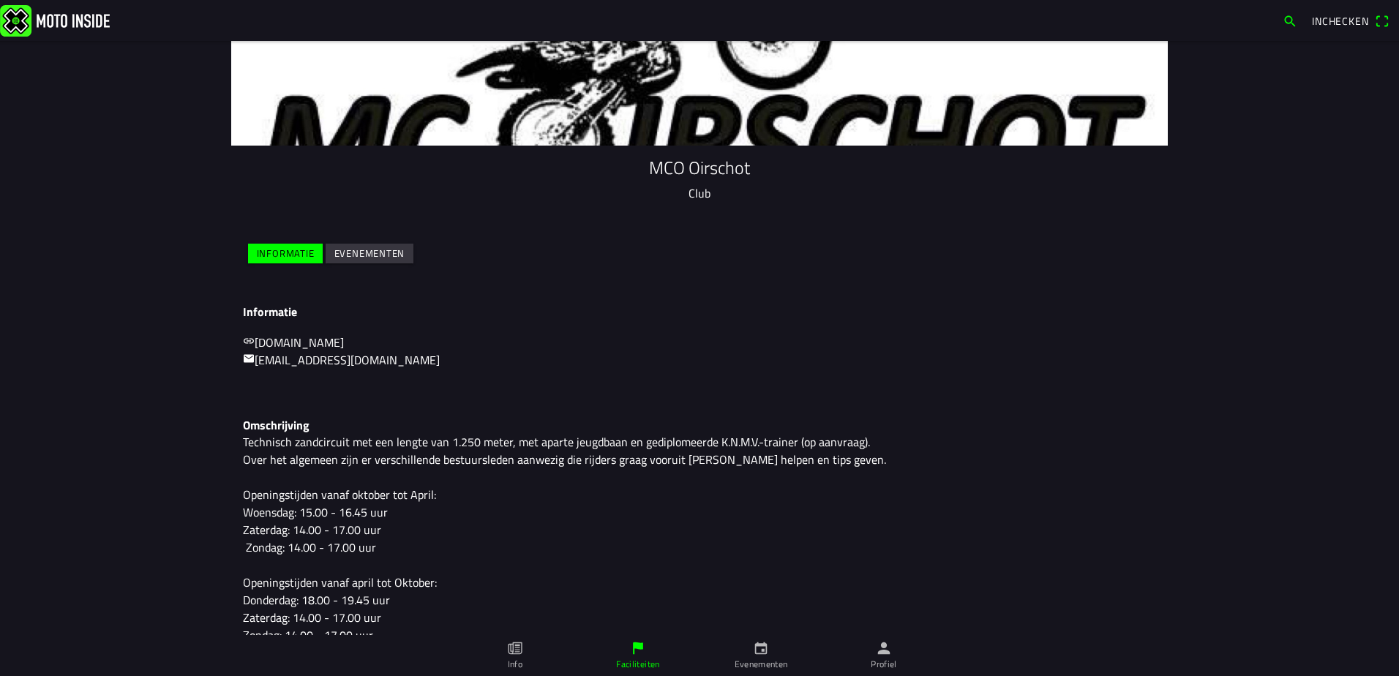
click at [778, 657] on link "Evenementen" at bounding box center [760, 655] width 123 height 41
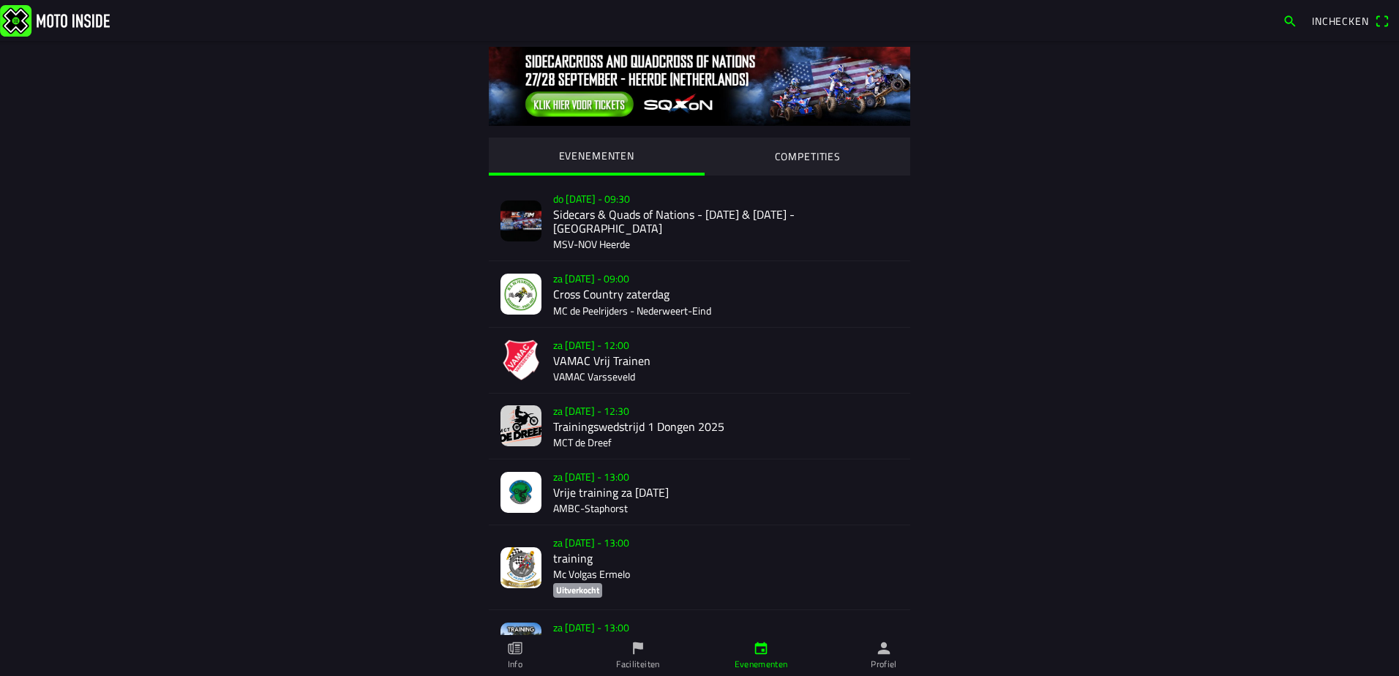
click at [754, 650] on link "Evenementen" at bounding box center [760, 655] width 123 height 41
click at [653, 652] on link "Faciliteiten" at bounding box center [638, 655] width 123 height 41
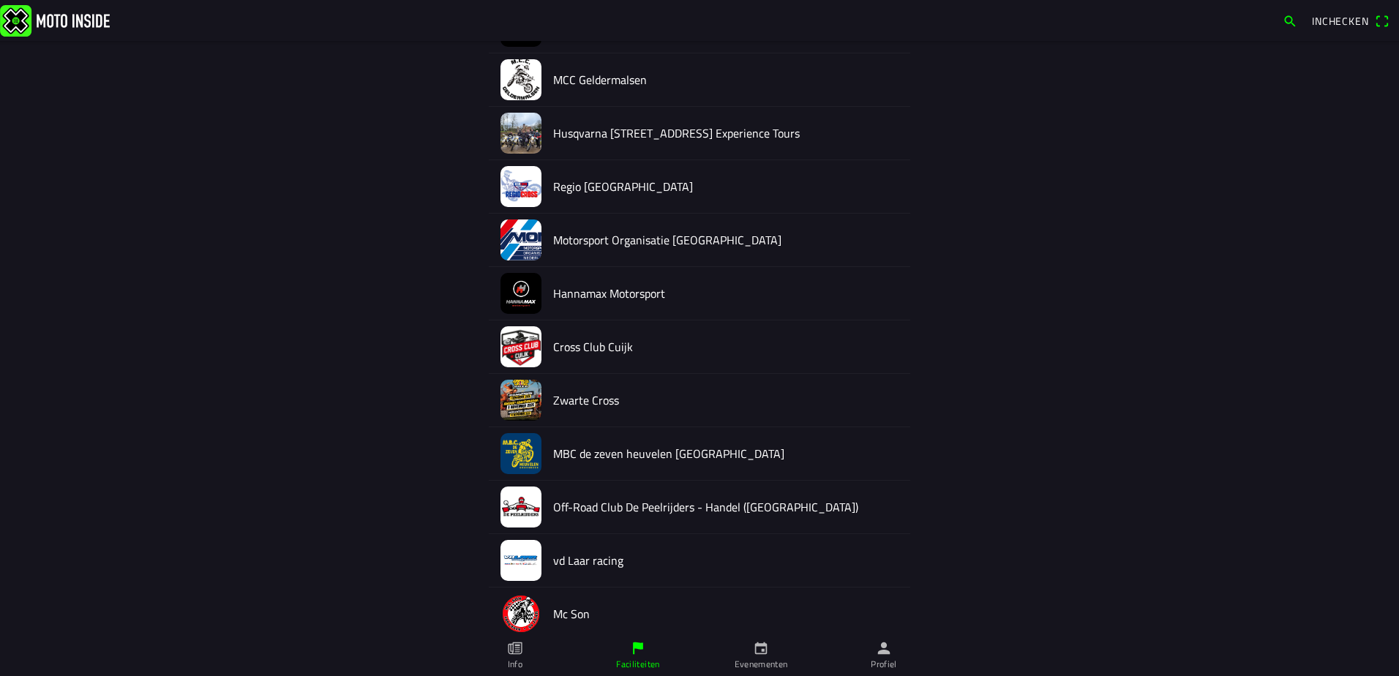
scroll to position [1171, 0]
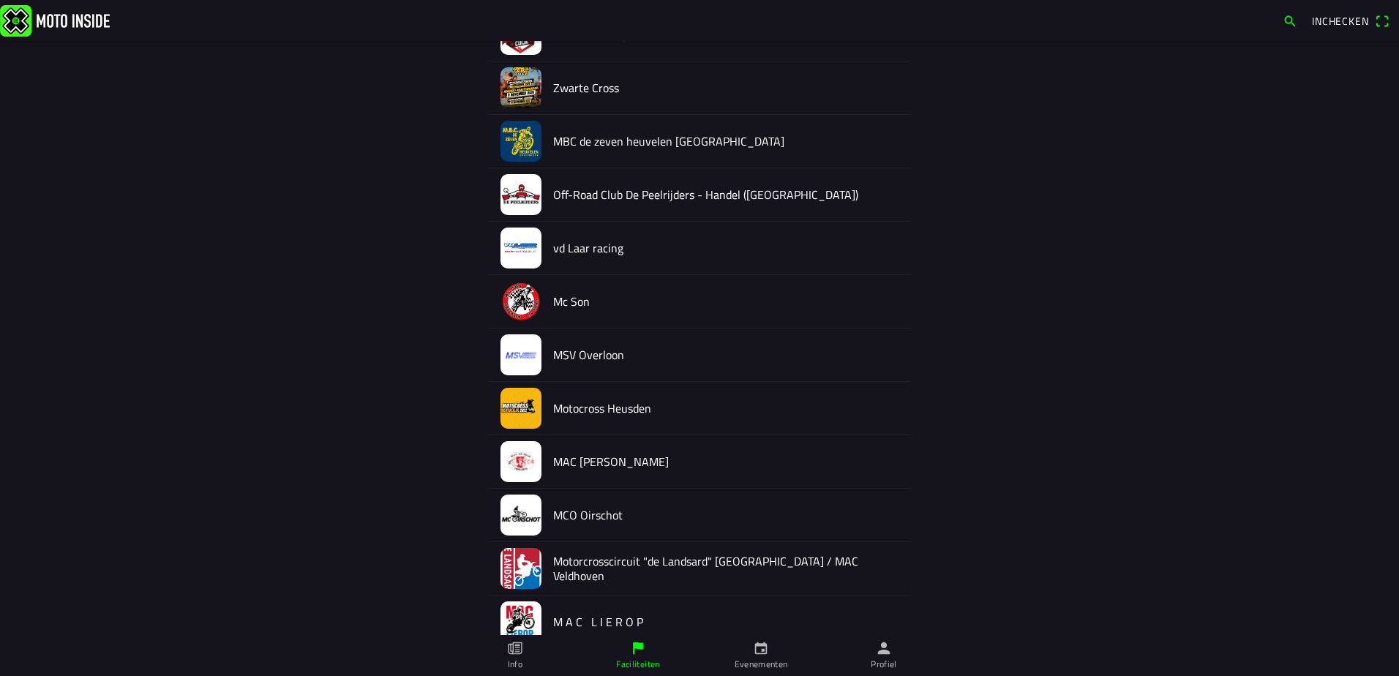
click at [528, 515] on img at bounding box center [520, 515] width 41 height 41
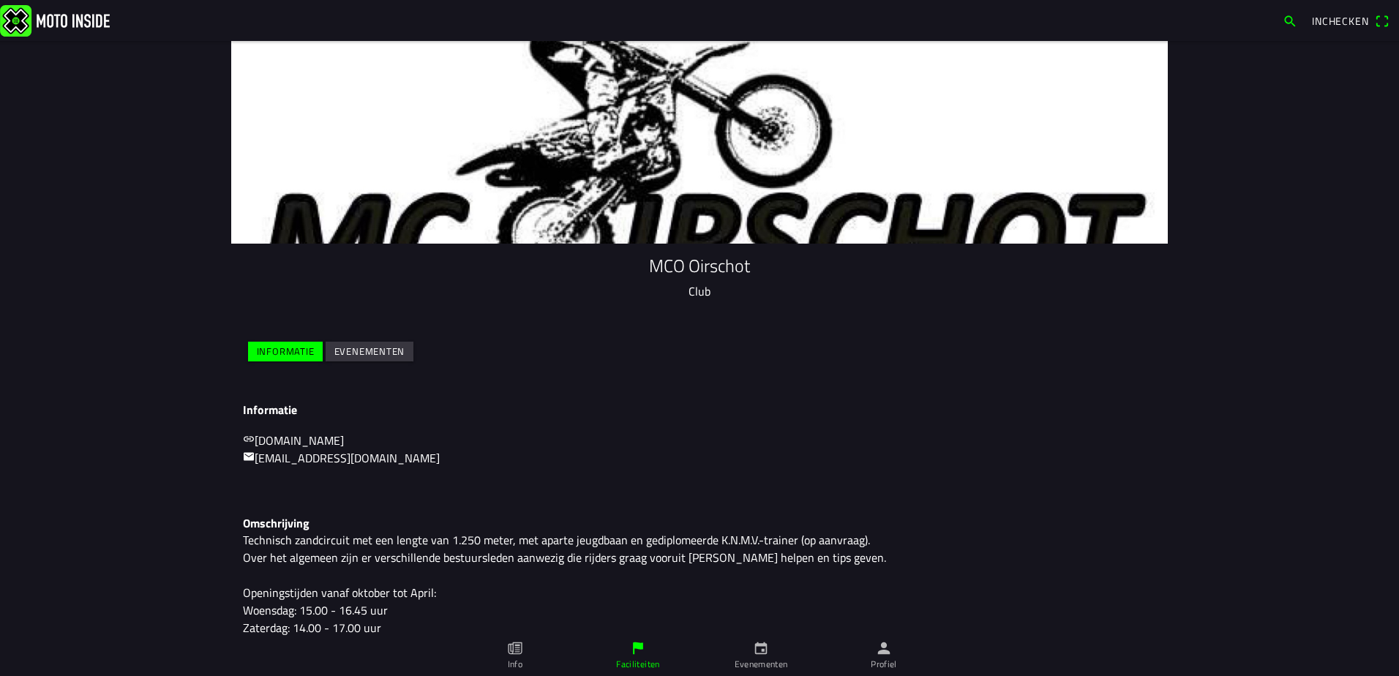
scroll to position [171, 0]
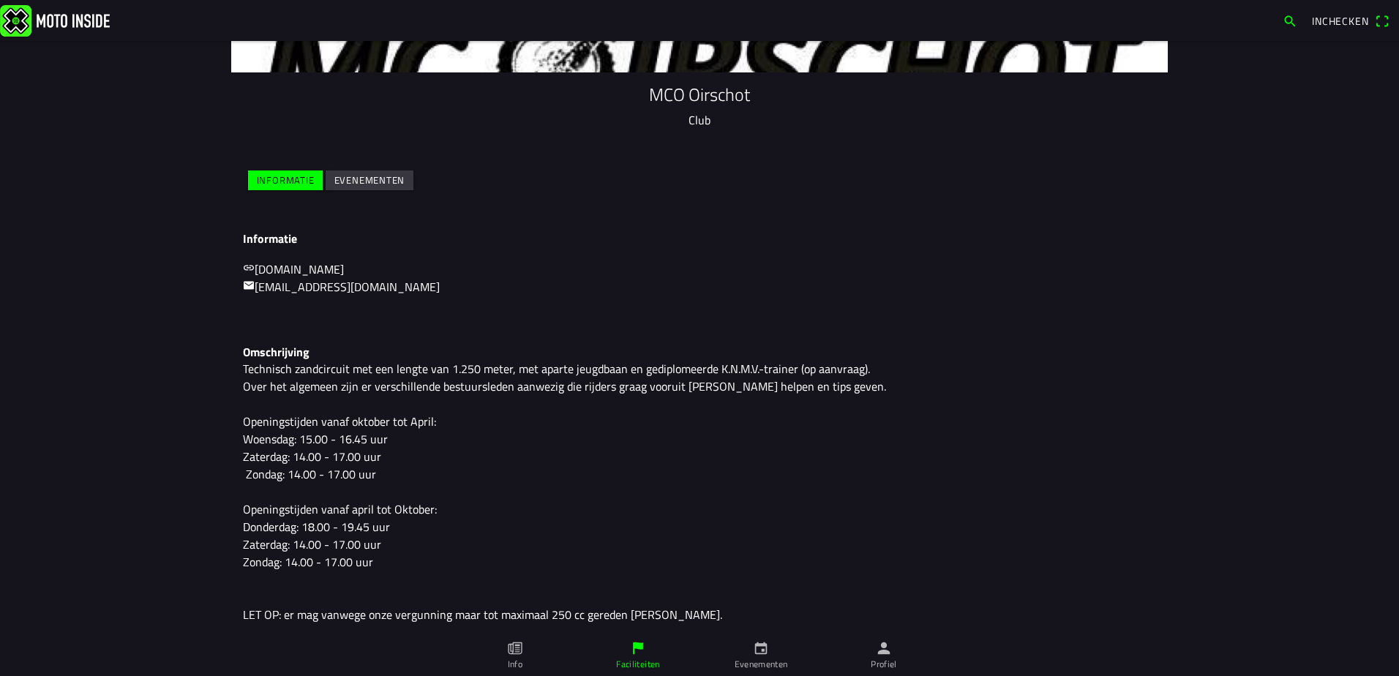
click at [0, 0] on slot "Evenementen" at bounding box center [0, 0] width 0 height 0
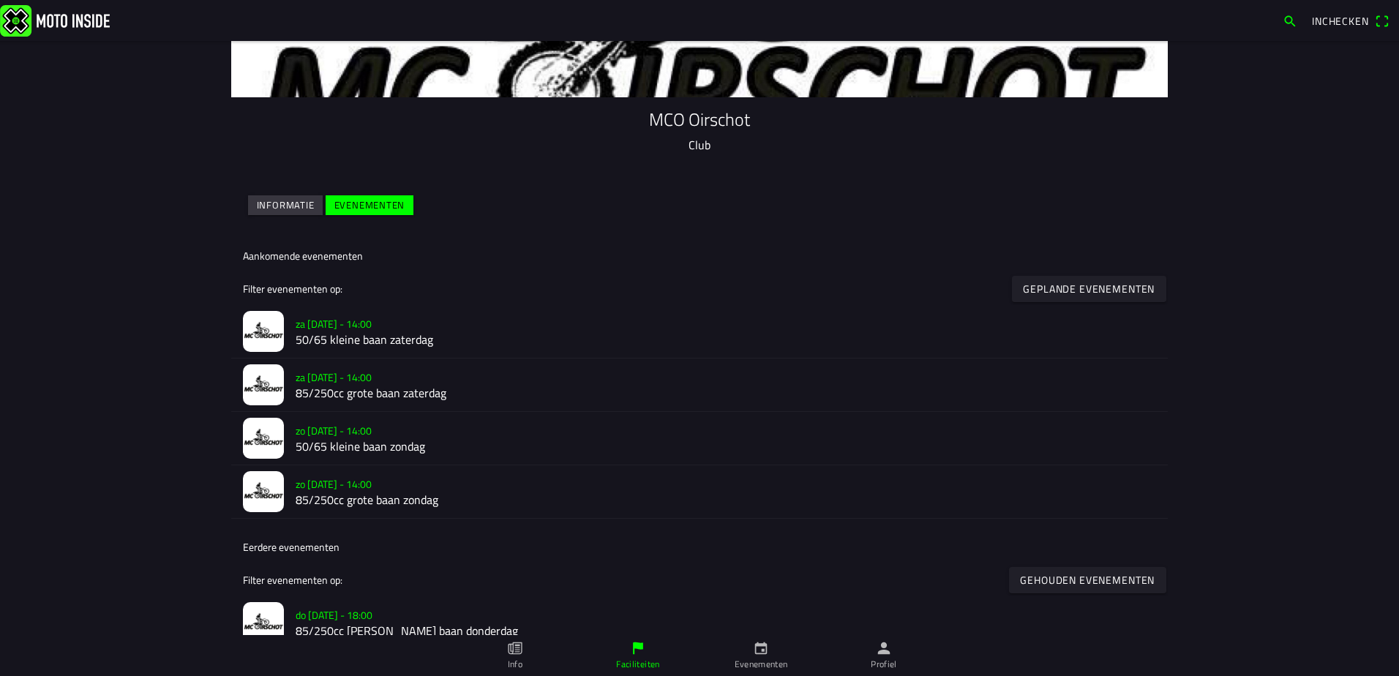
scroll to position [220, 0]
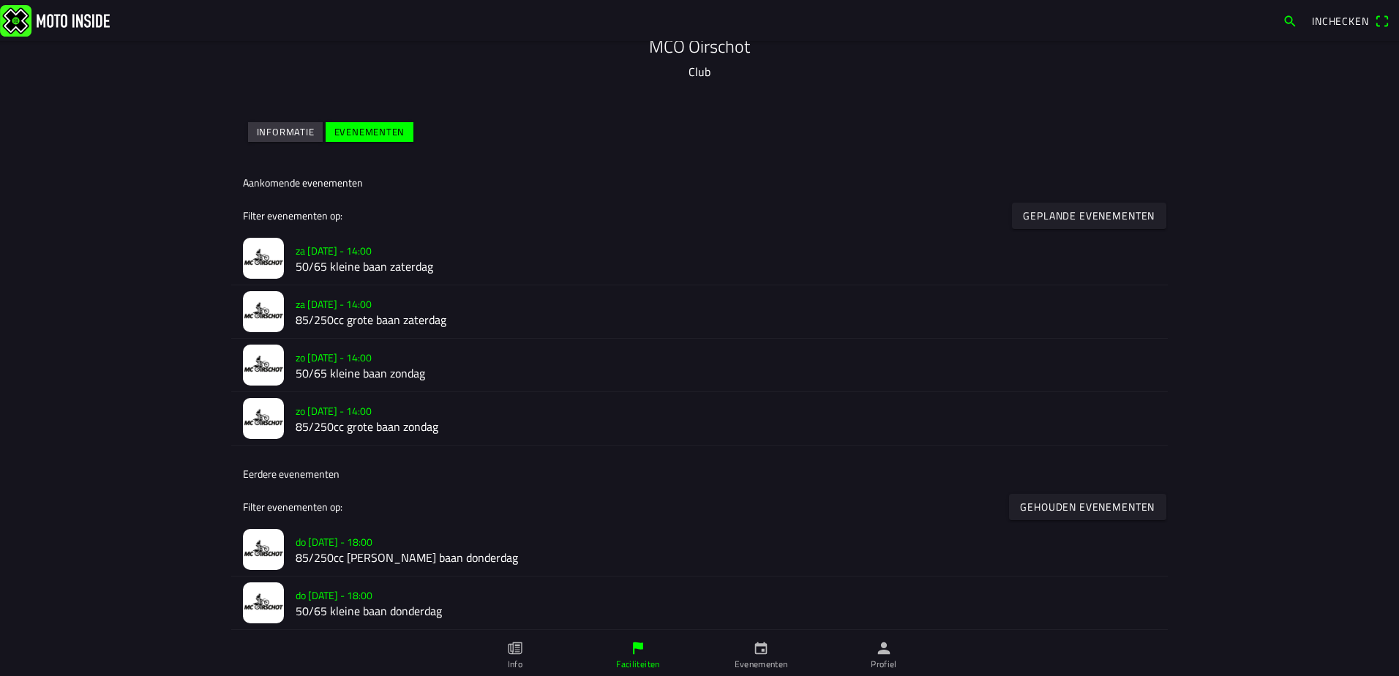
click at [0, 0] on slot "zo [DATE] - 14:00" at bounding box center [0, 0] width 0 height 0
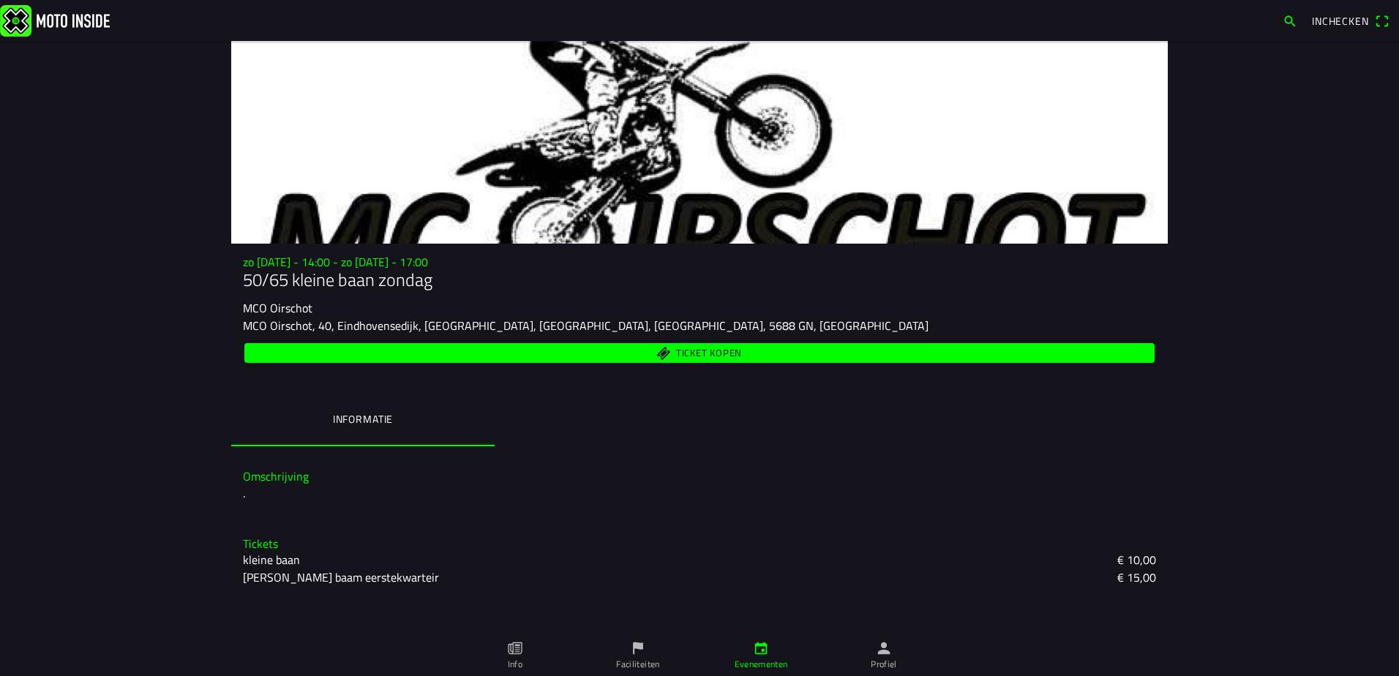
click at [0, 0] on slot "[PERSON_NAME] baam eerstekwarteir" at bounding box center [0, 0] width 0 height 0
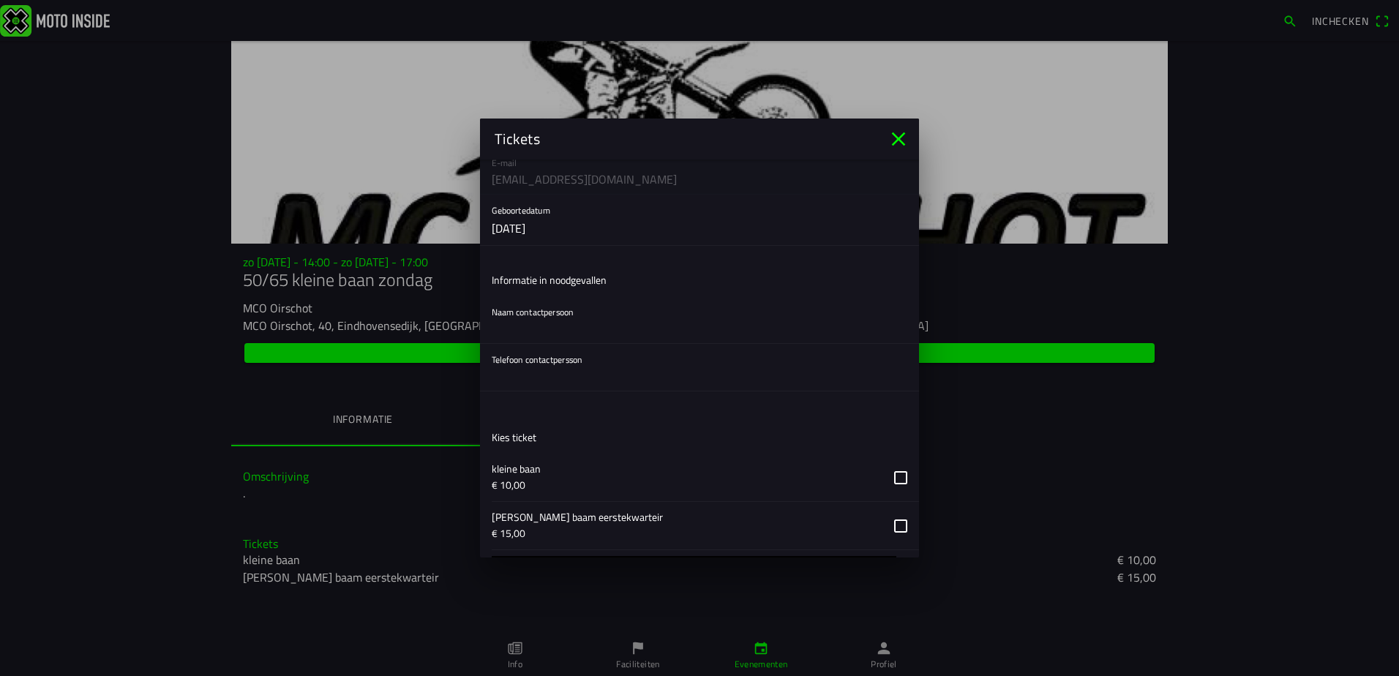
scroll to position [262, 0]
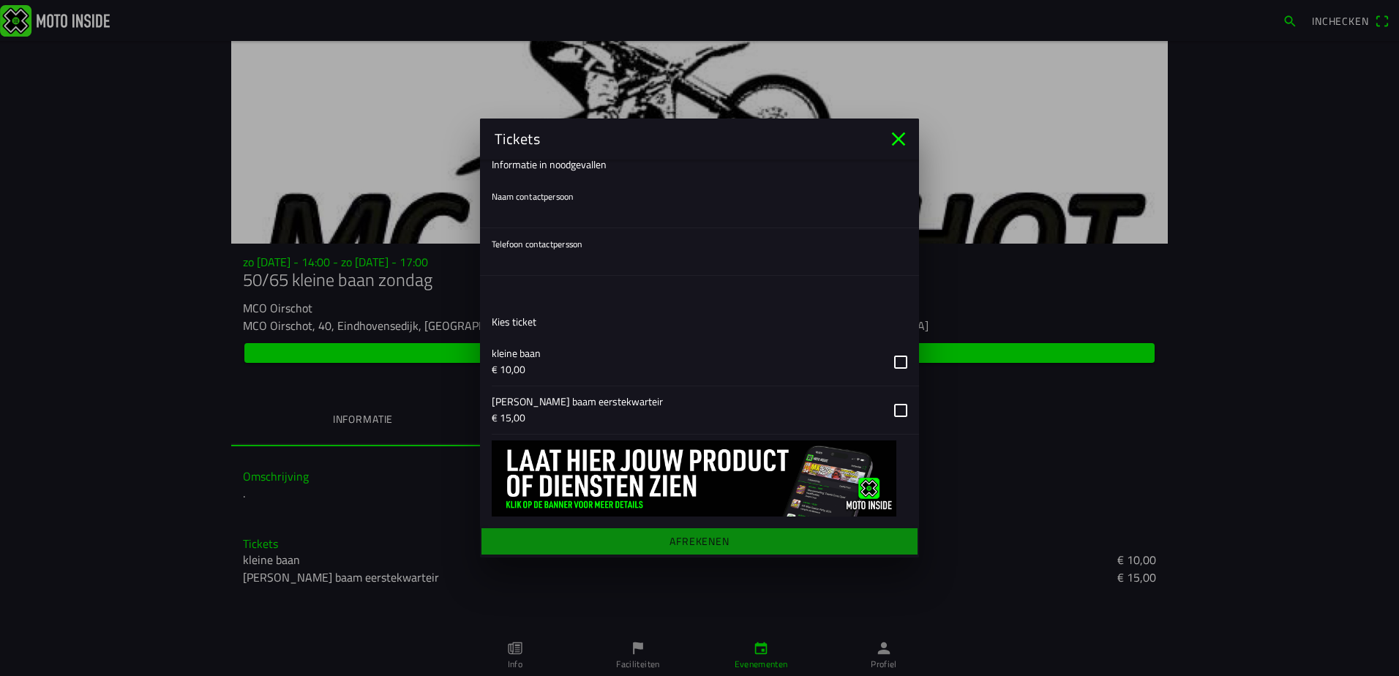
click at [892, 413] on button "button" at bounding box center [705, 410] width 427 height 48
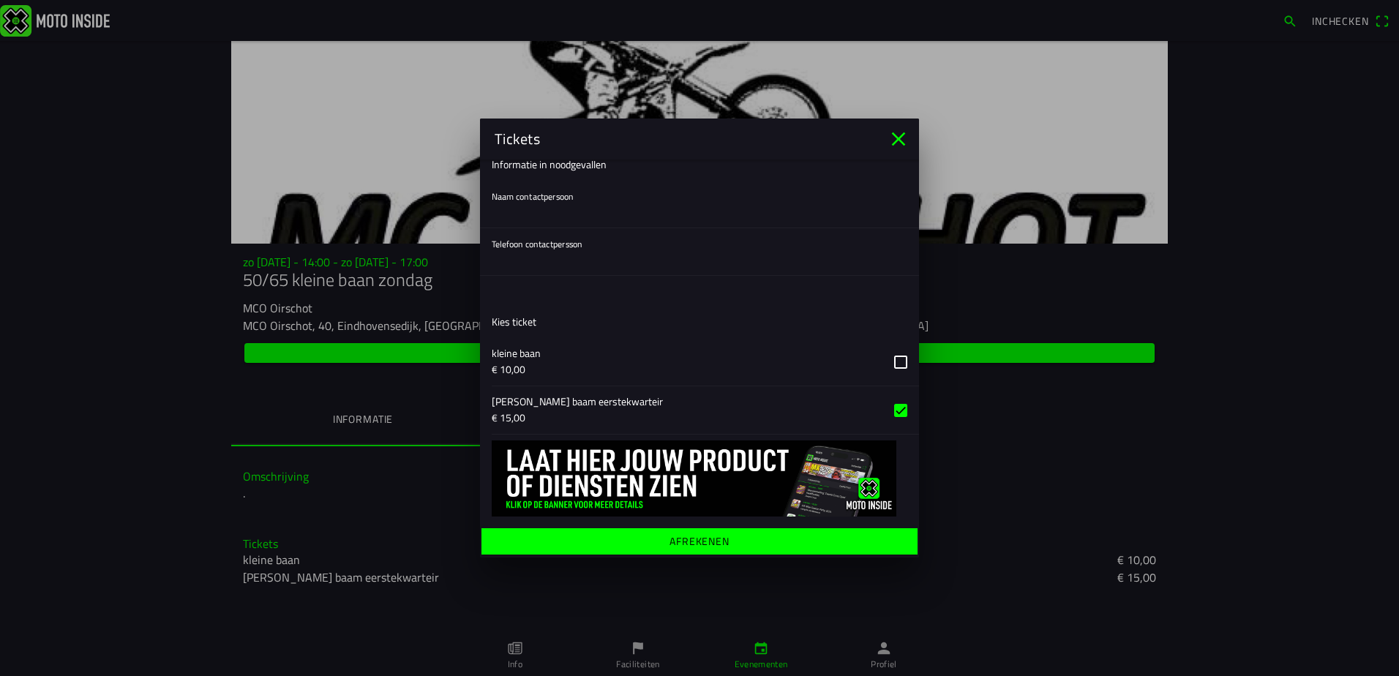
click at [709, 537] on ion-label "Afrekenen" at bounding box center [699, 541] width 60 height 10
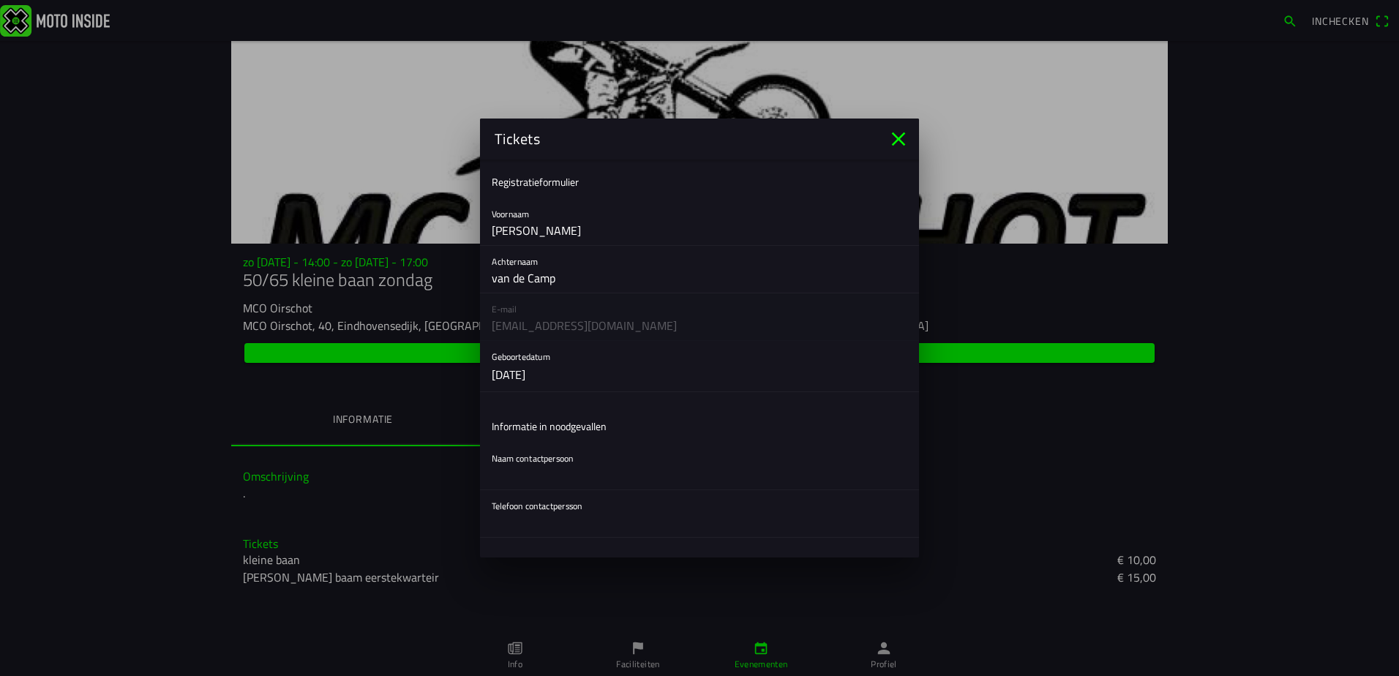
scroll to position [73, 0]
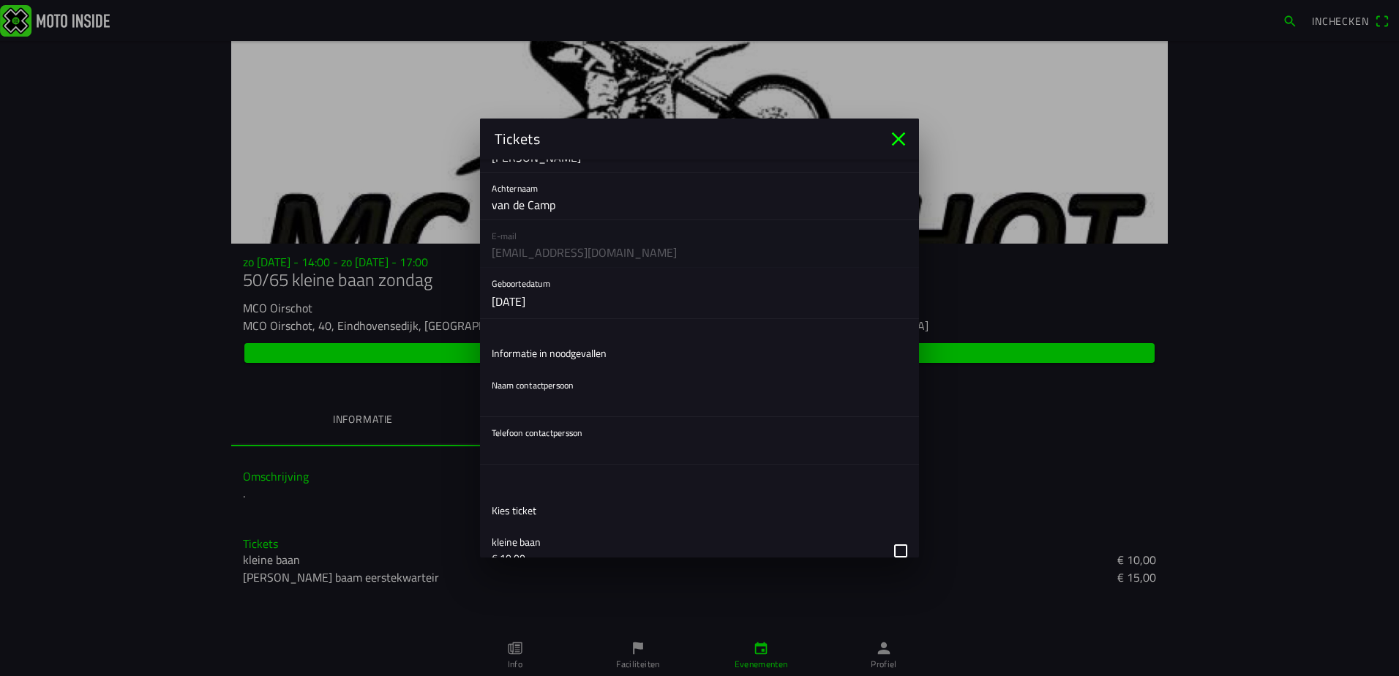
click at [509, 400] on input "text" at bounding box center [700, 401] width 416 height 29
type input "RMT van de Camp"
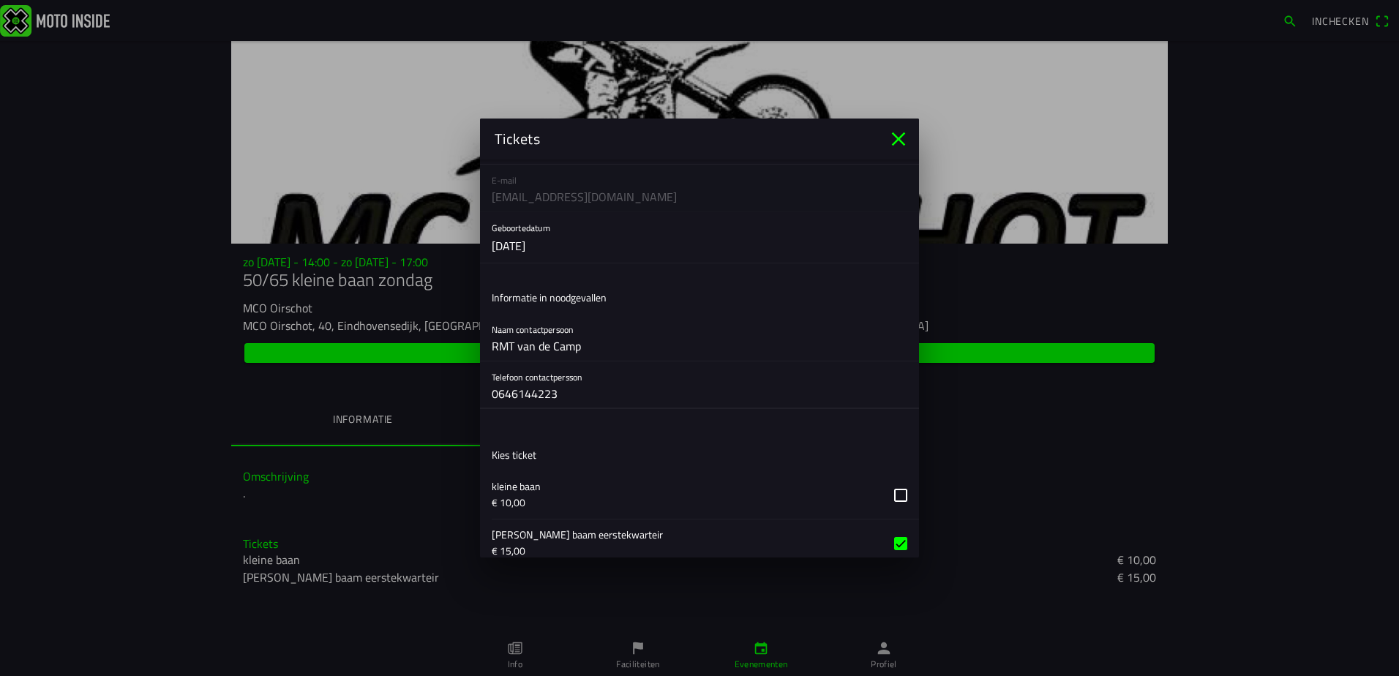
scroll to position [307, 0]
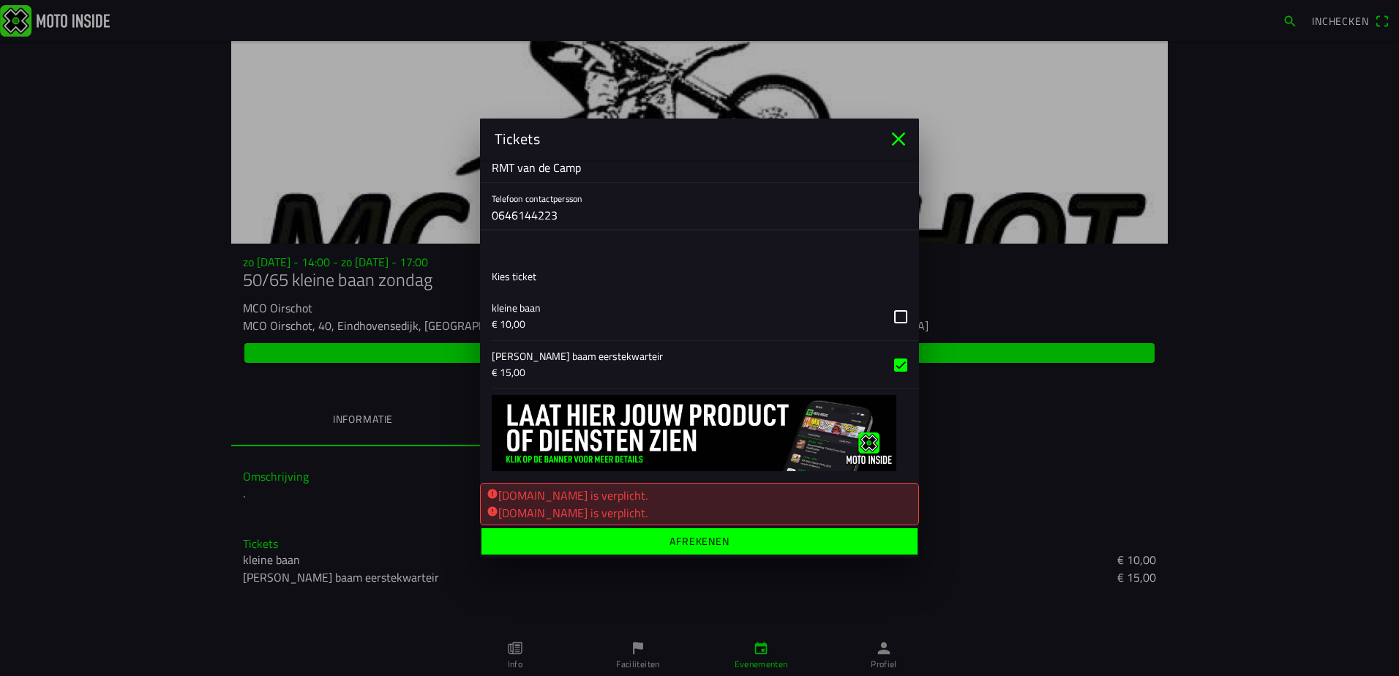
type input "0646144223"
click at [683, 544] on ion-label "Afrekenen" at bounding box center [699, 541] width 60 height 10
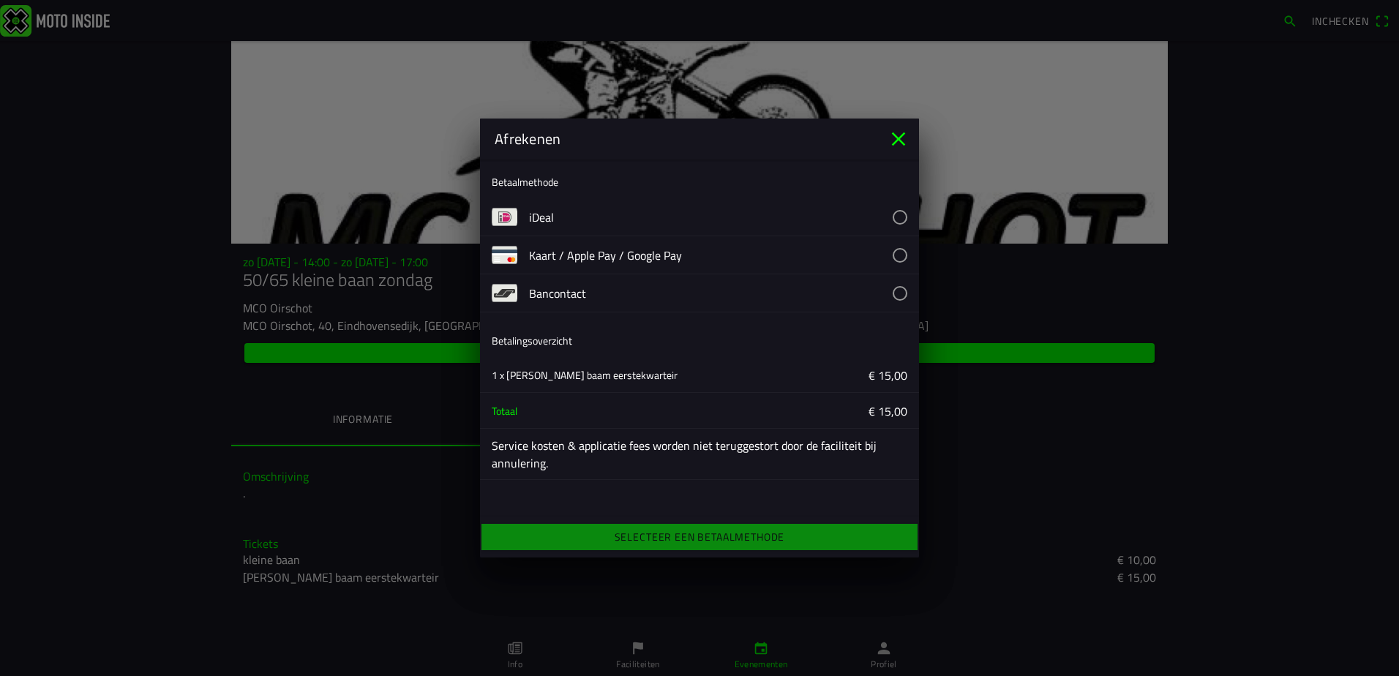
click at [899, 219] on button "button" at bounding box center [724, 216] width 390 height 37
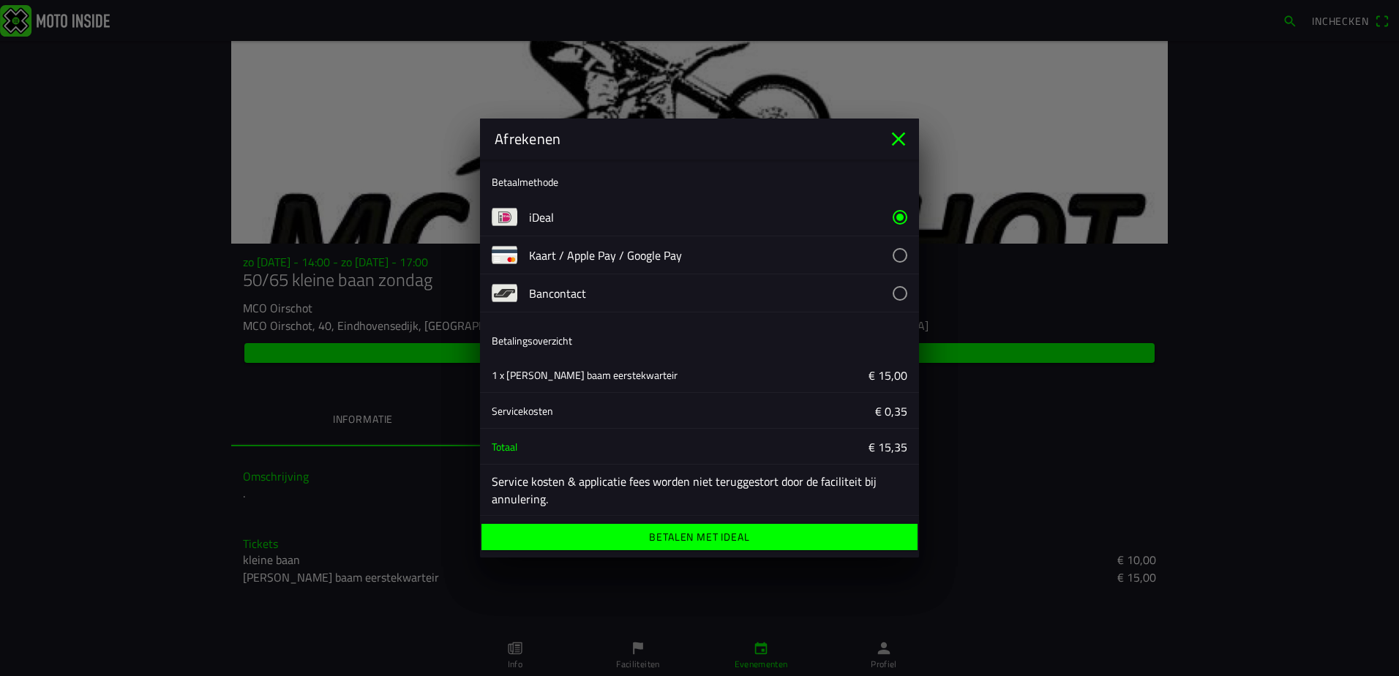
scroll to position [5, 0]
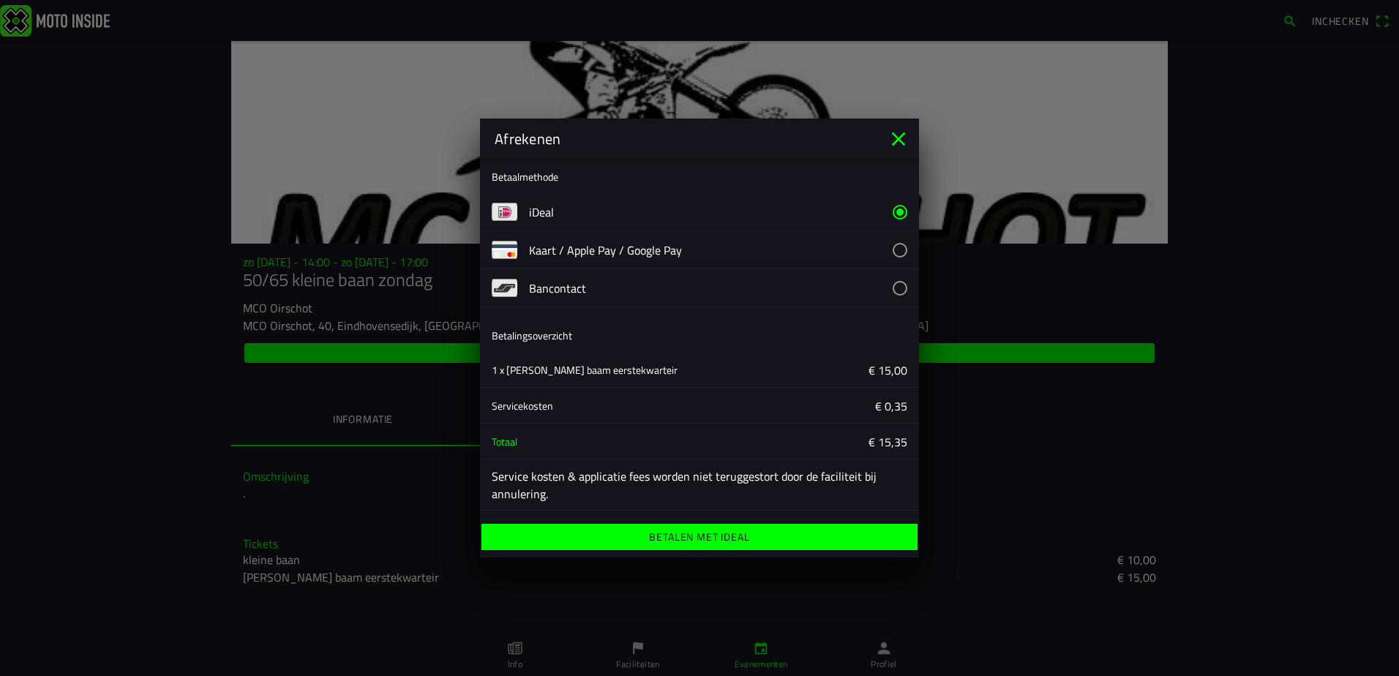
click at [664, 535] on ion-label "Betalen met iDeal" at bounding box center [699, 537] width 100 height 10
